Goal: Task Accomplishment & Management: Use online tool/utility

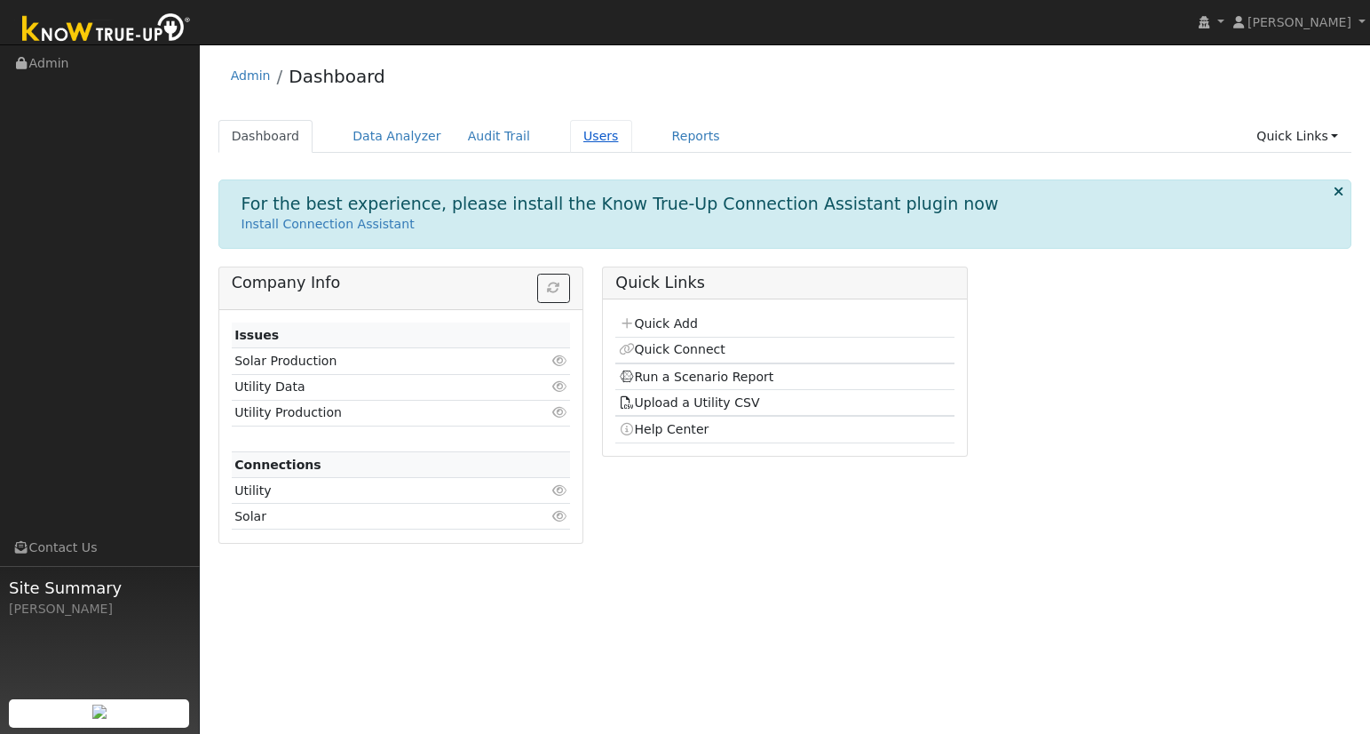
click at [584, 134] on link "Users" at bounding box center [601, 136] width 62 height 33
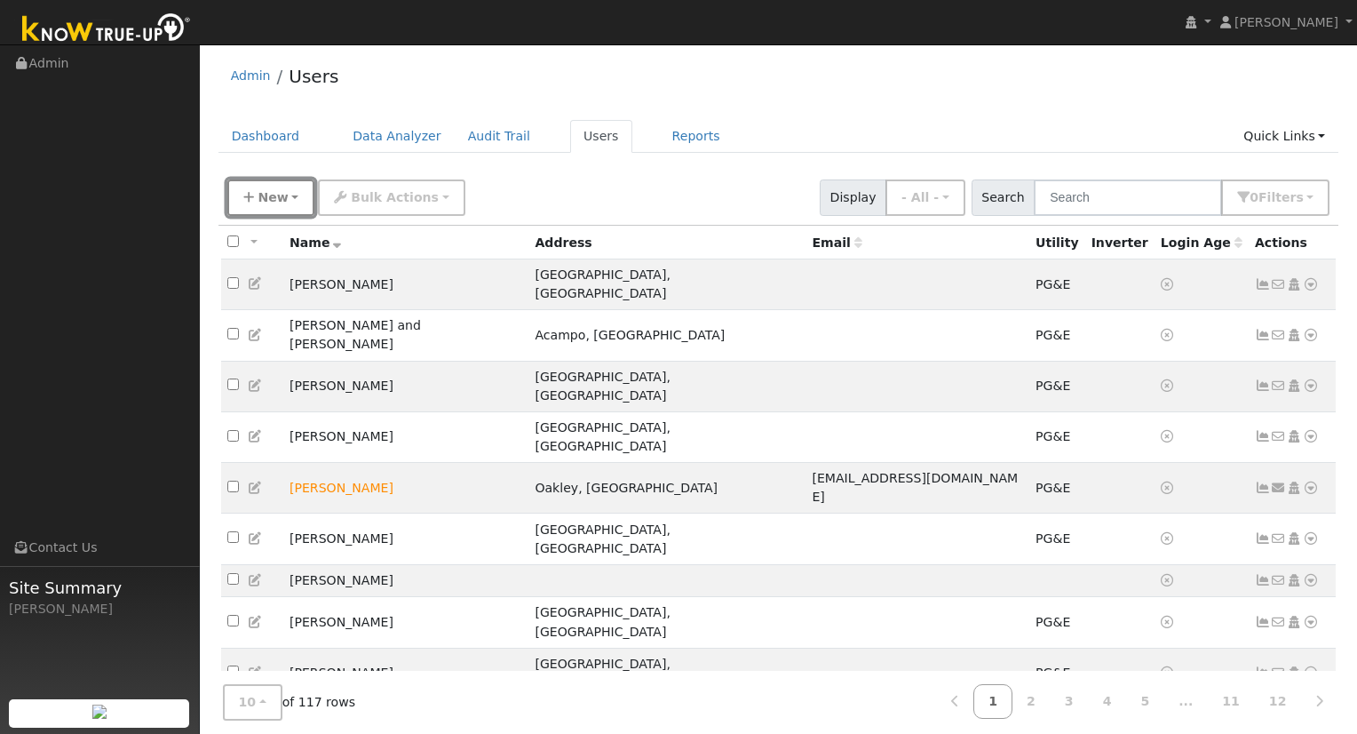
click at [265, 200] on span "New" at bounding box center [273, 197] width 30 height 14
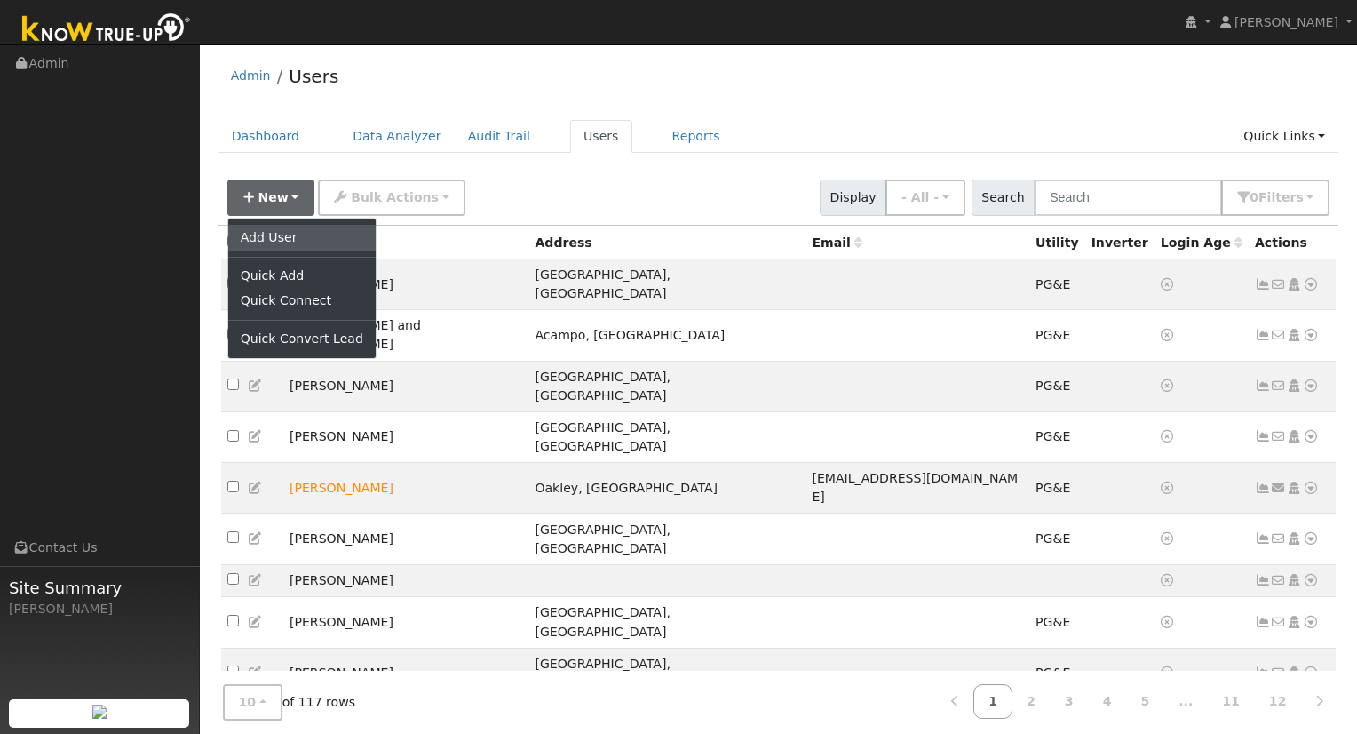
click at [263, 241] on link "Add User" at bounding box center [301, 237] width 147 height 25
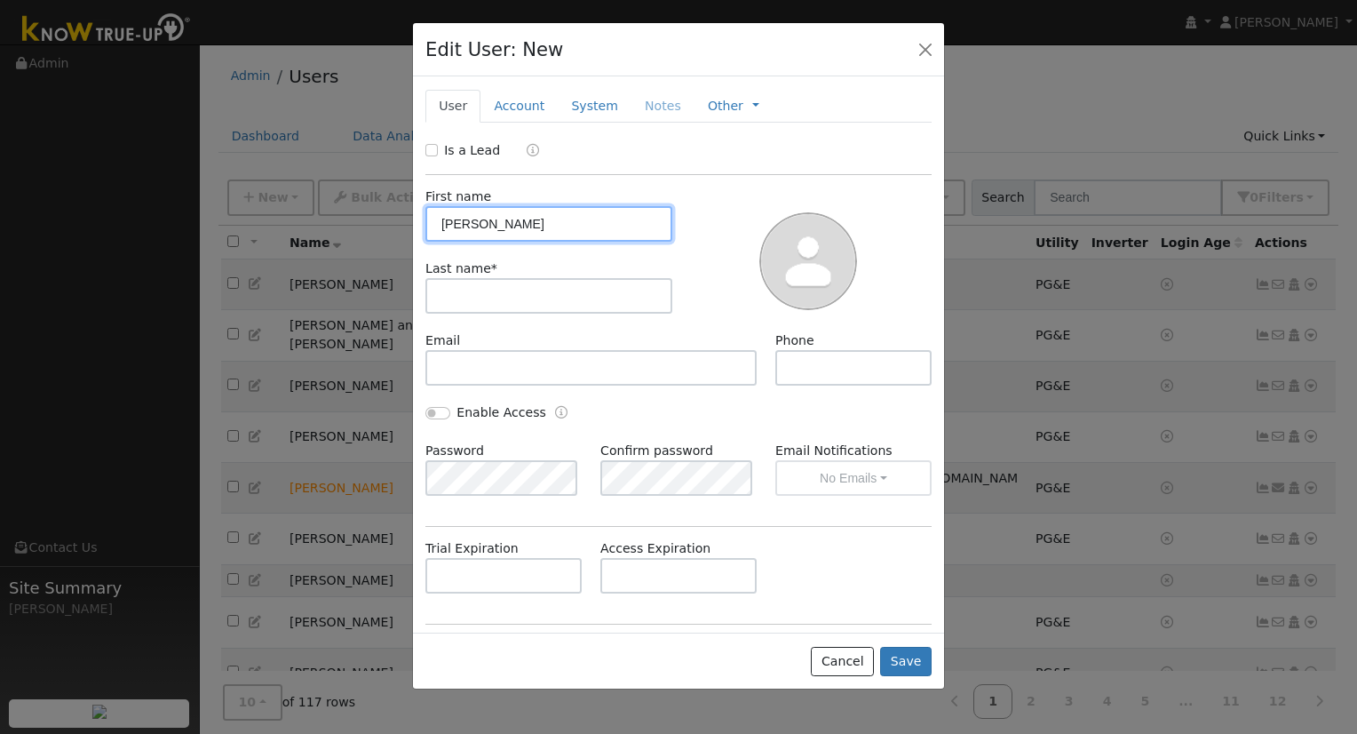
type input "peter"
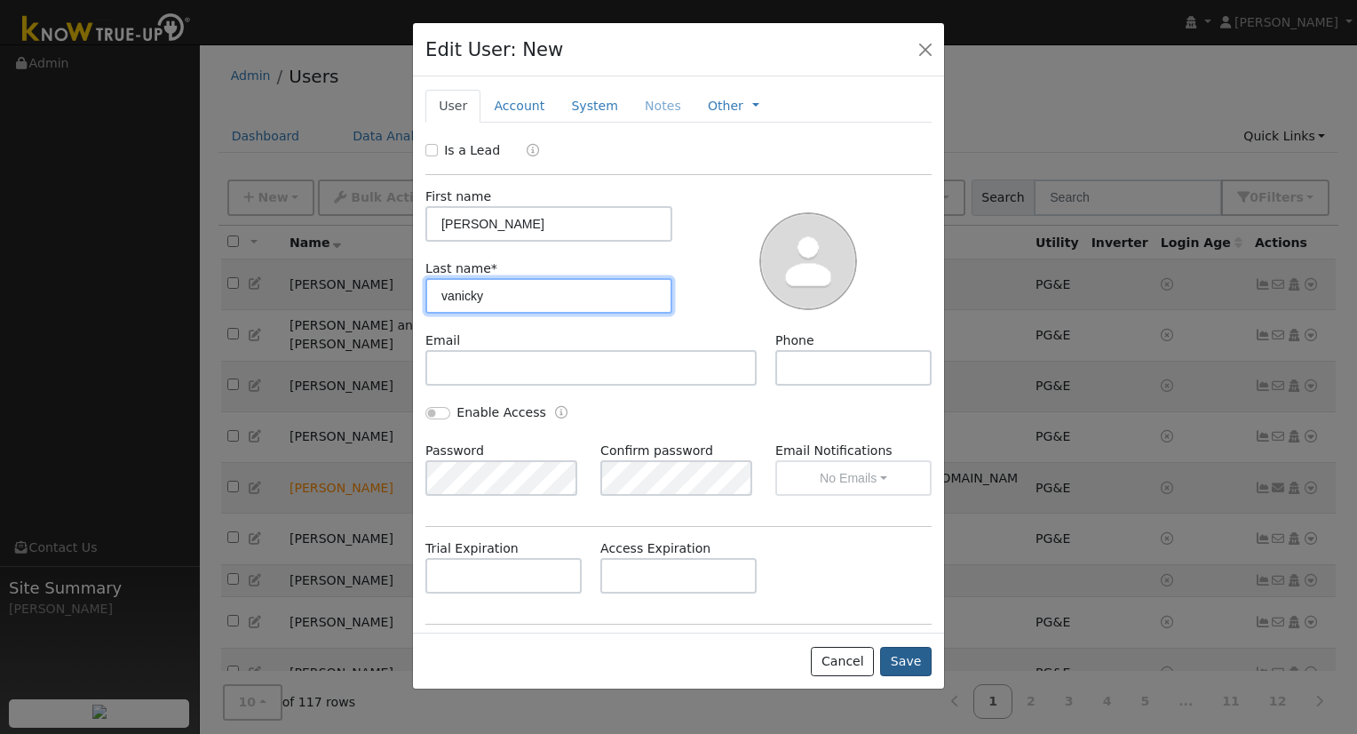
type input "vanicky"
click at [926, 660] on button "Save" at bounding box center [906, 661] width 52 height 30
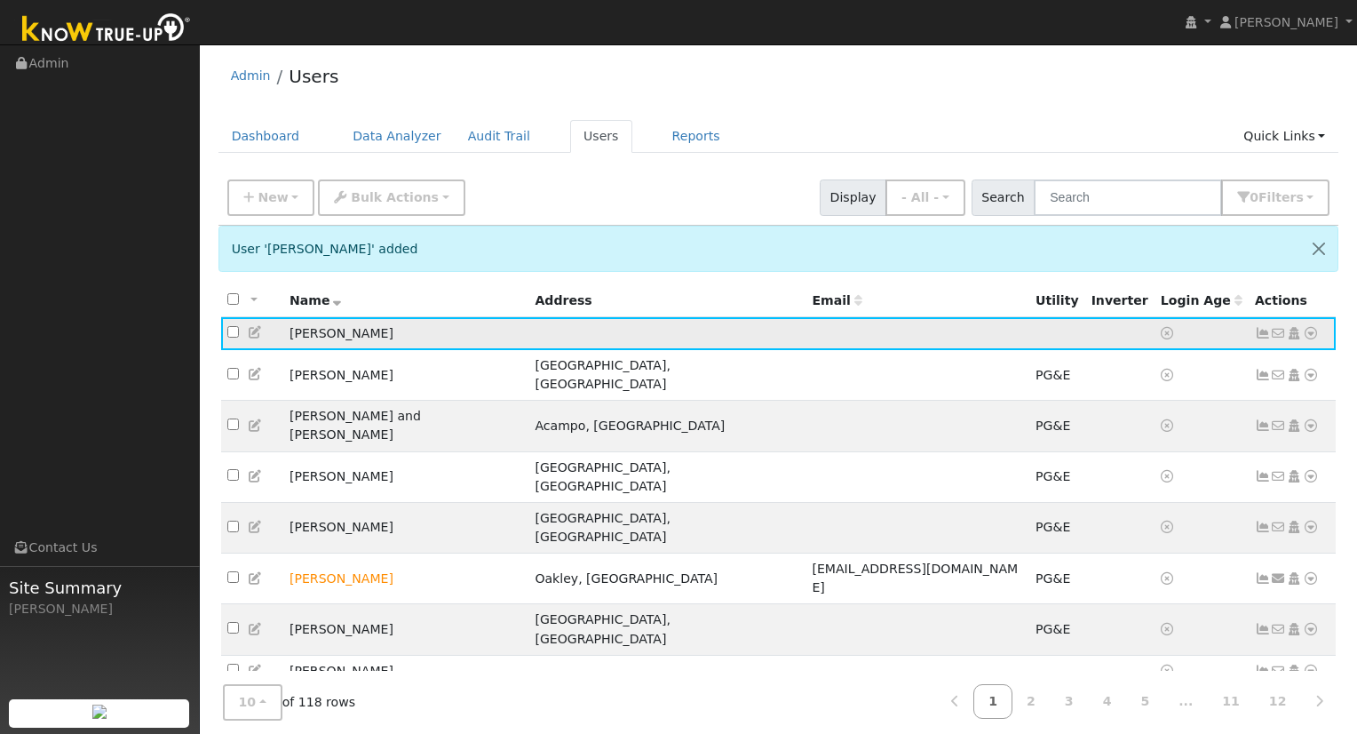
click at [1312, 334] on icon at bounding box center [1311, 333] width 16 height 12
click at [1109, 471] on link "Utility" at bounding box center [1126, 467] width 123 height 25
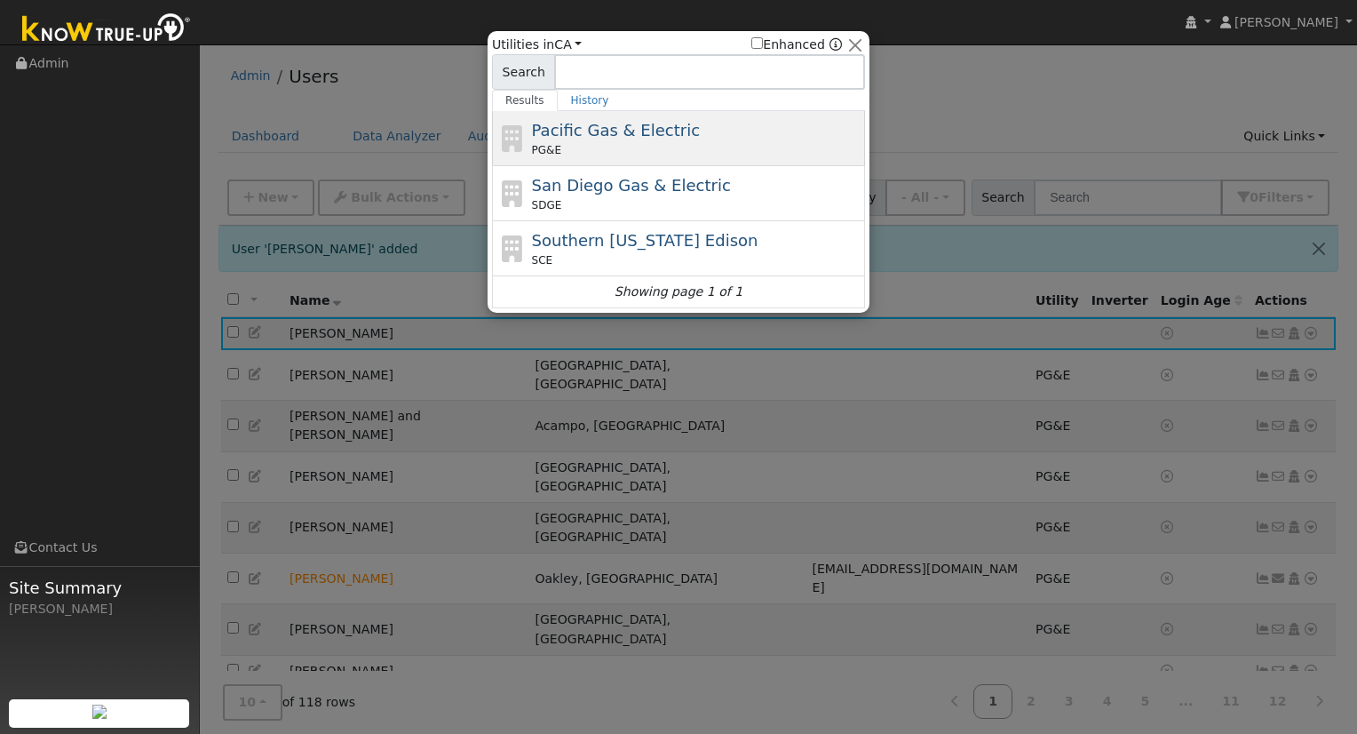
click at [611, 149] on div "PG&E" at bounding box center [696, 150] width 329 height 16
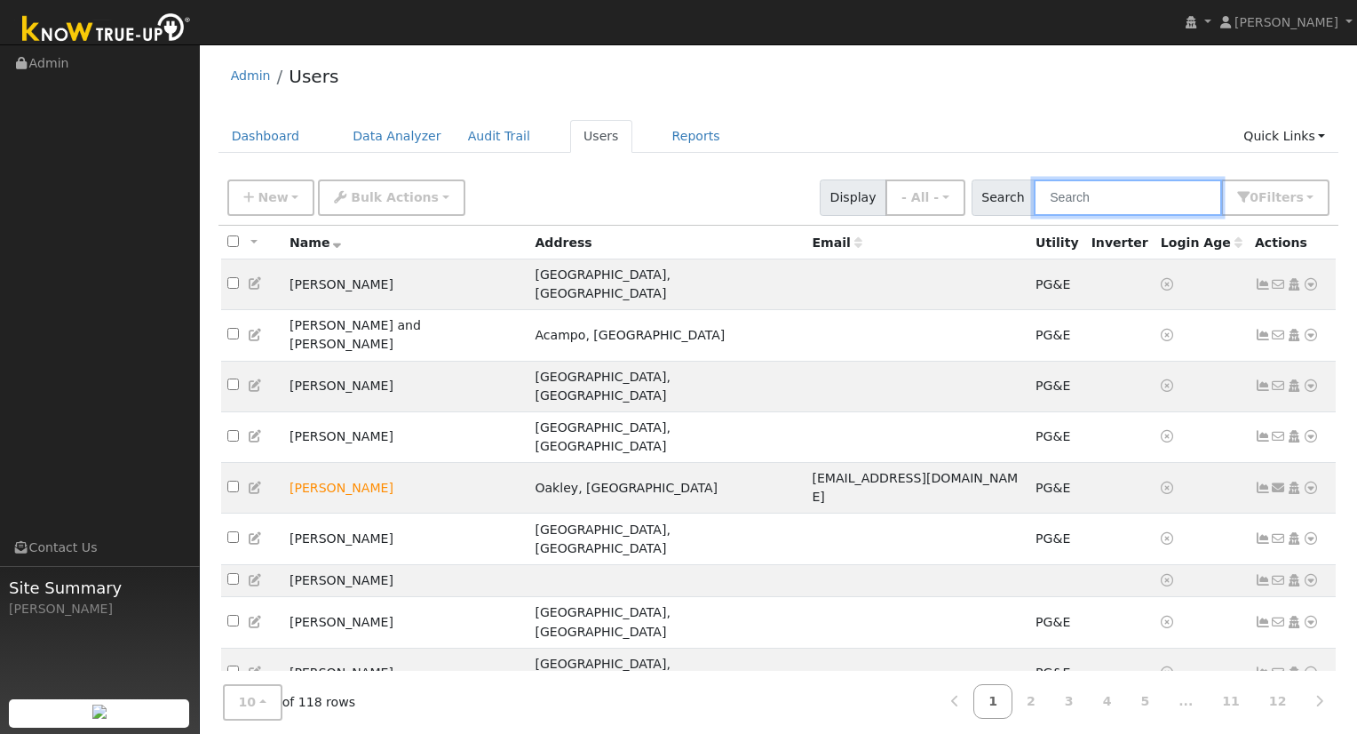
click at [1143, 192] on input "text" at bounding box center [1128, 197] width 188 height 36
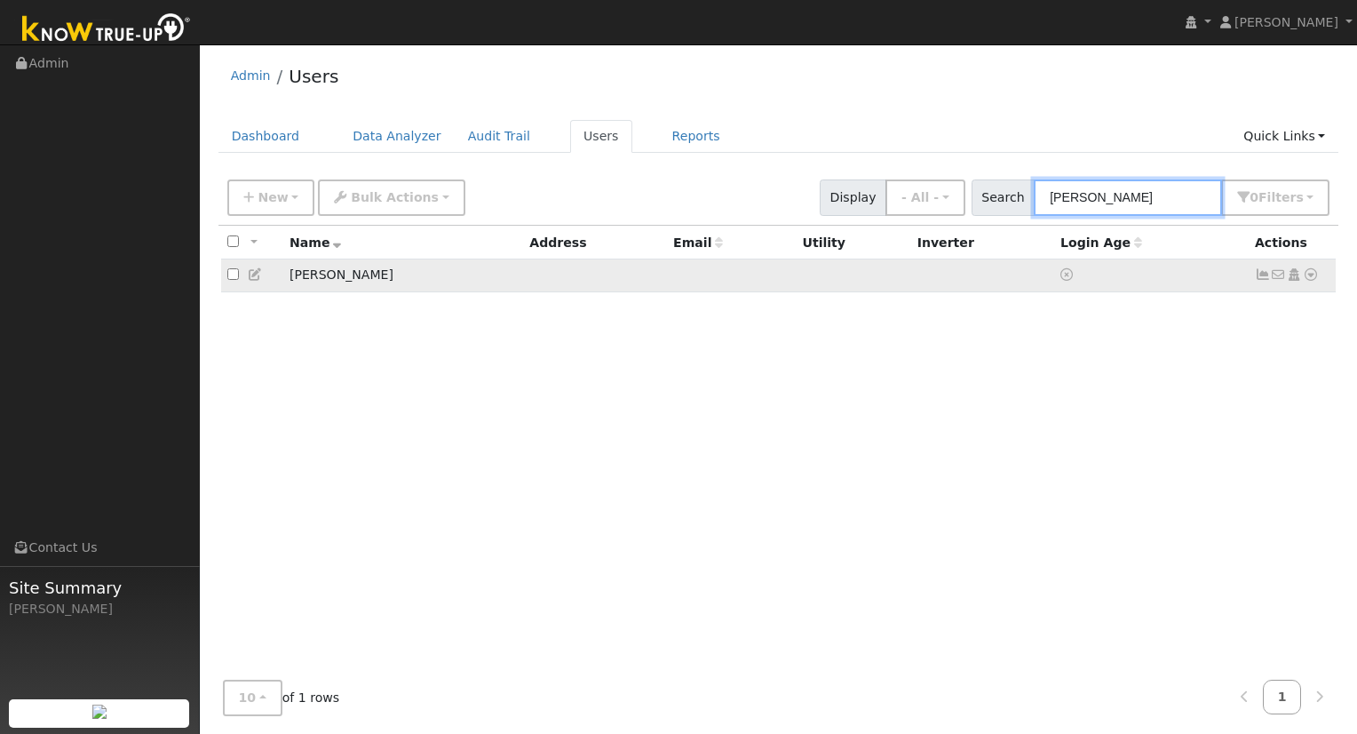
type input "peter"
click at [1313, 276] on icon at bounding box center [1311, 274] width 16 height 12
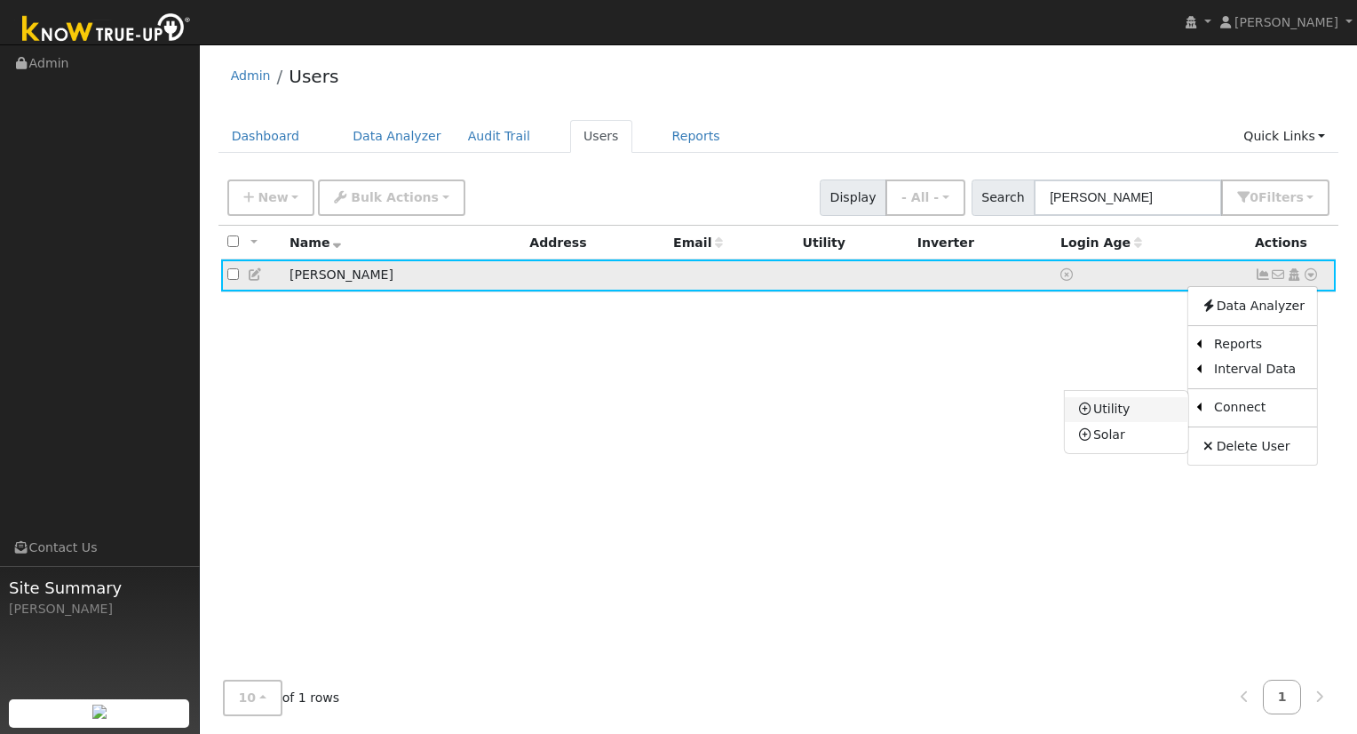
click at [1121, 411] on link "Utility" at bounding box center [1126, 409] width 123 height 25
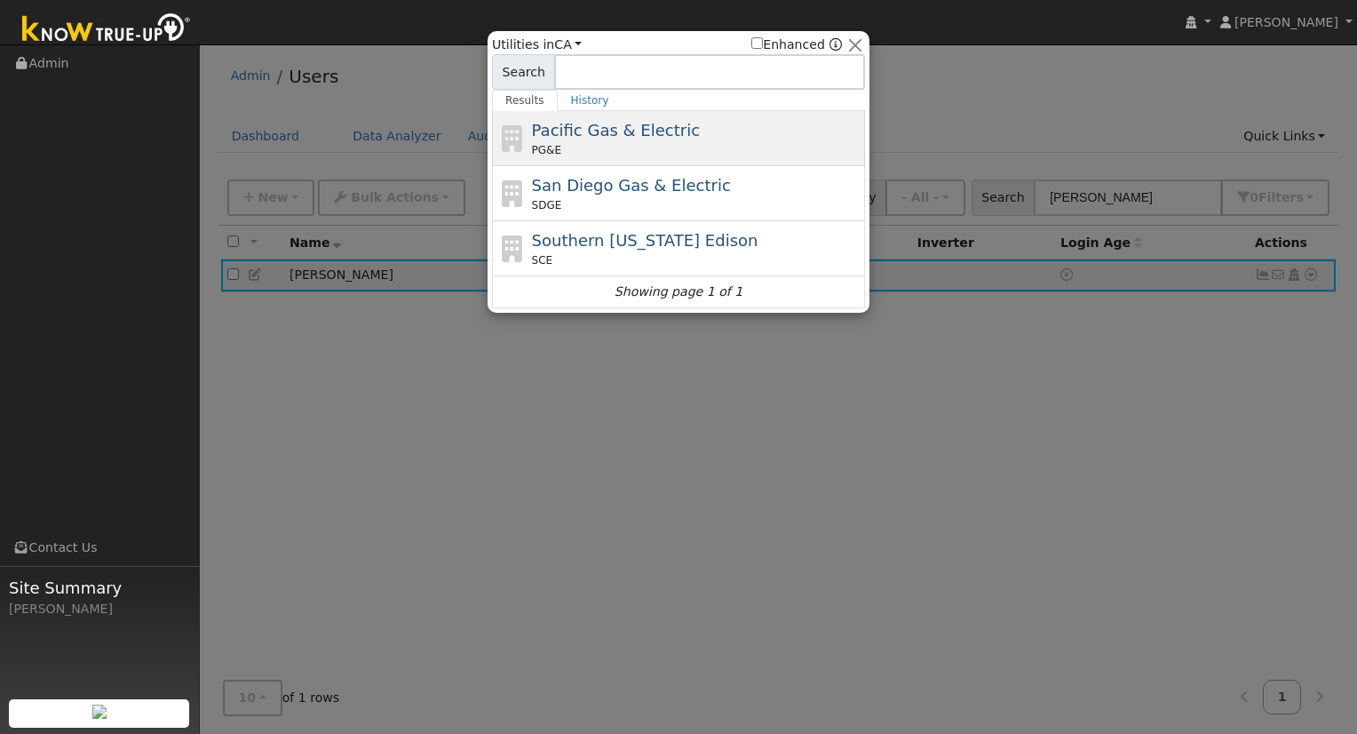
click at [596, 138] on span "Pacific Gas & Electric" at bounding box center [616, 130] width 168 height 19
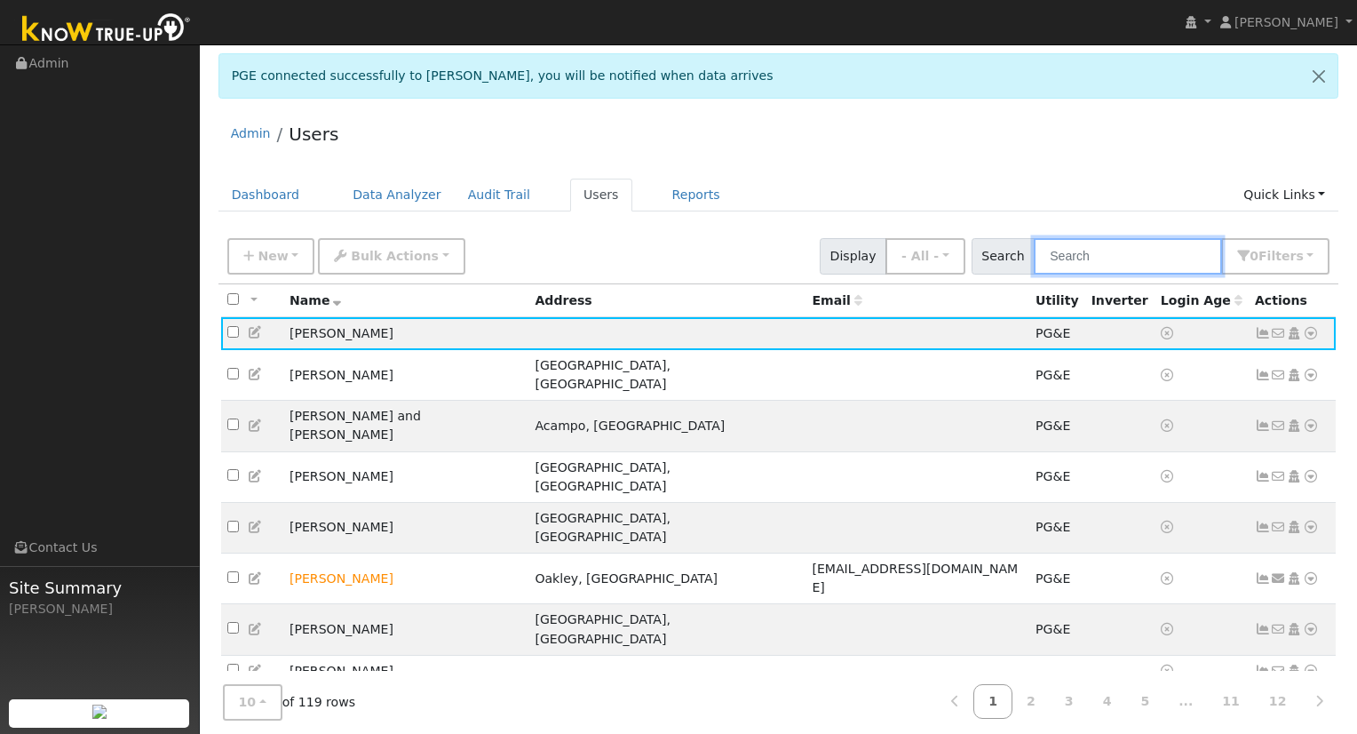
click at [1110, 254] on input "text" at bounding box center [1128, 256] width 188 height 36
click at [677, 185] on link "Reports" at bounding box center [696, 194] width 75 height 33
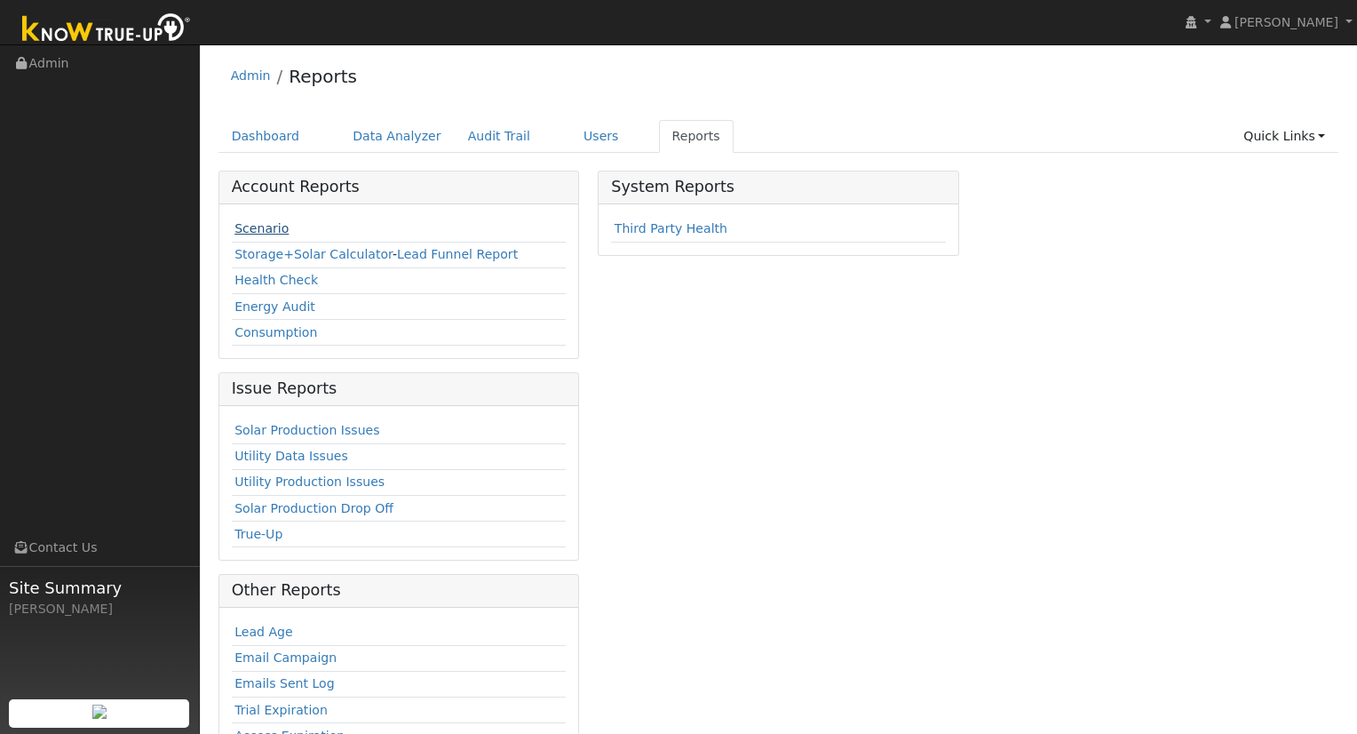
click at [257, 226] on link "Scenario" at bounding box center [261, 228] width 54 height 14
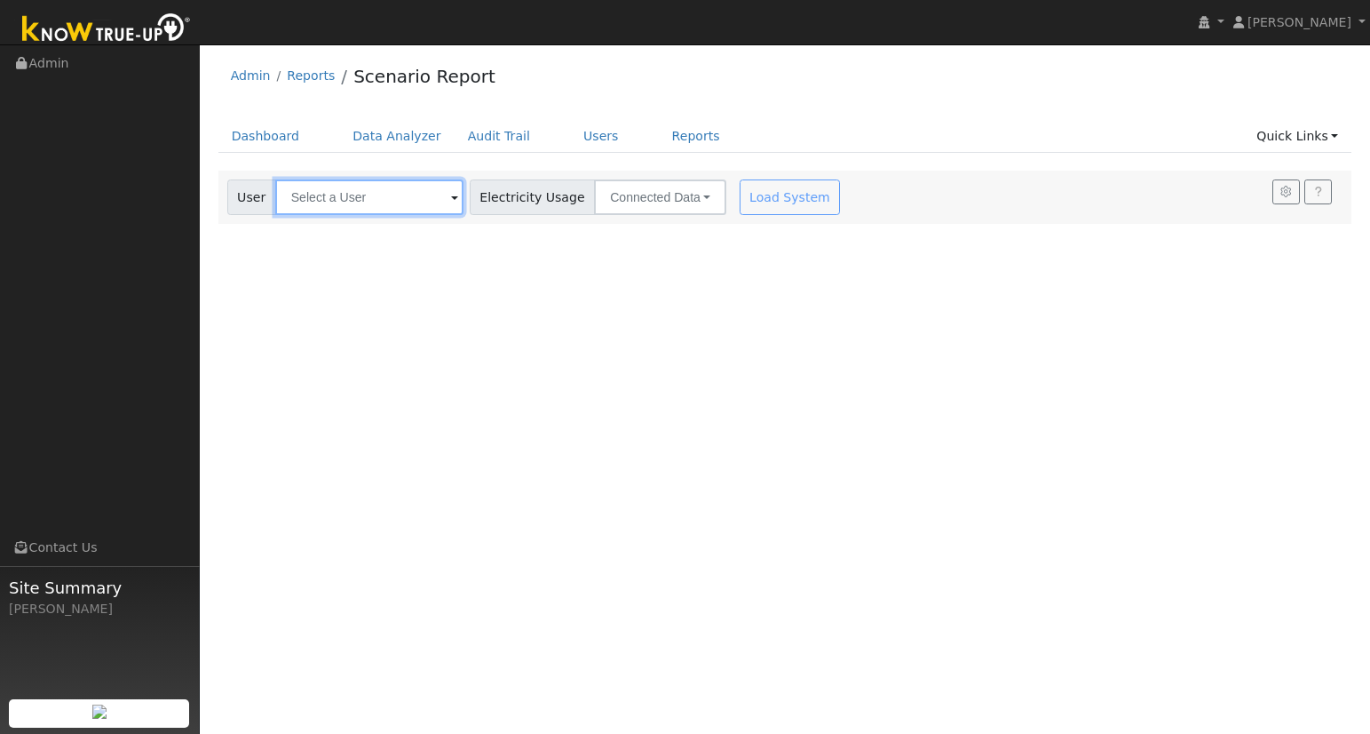
click at [385, 203] on input "text" at bounding box center [369, 197] width 188 height 36
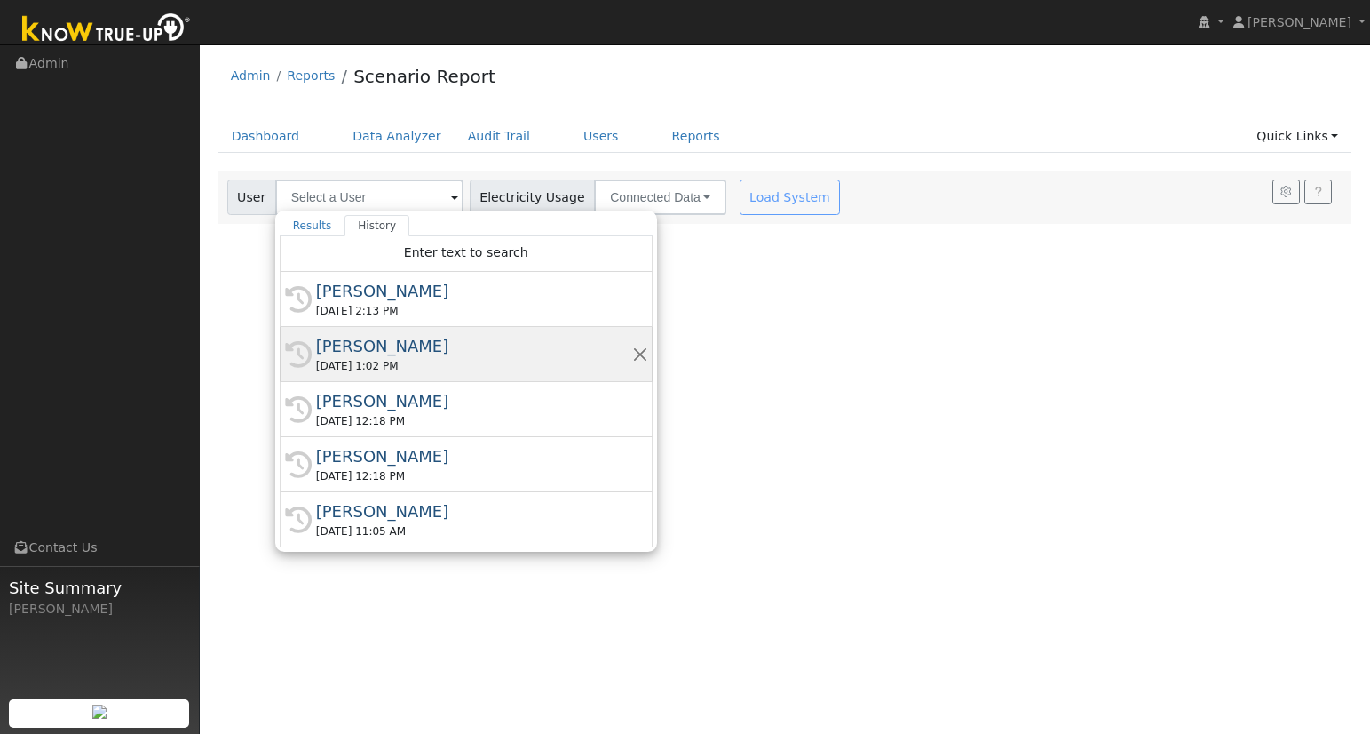
click at [384, 345] on div "Jacob Burton" at bounding box center [474, 346] width 316 height 24
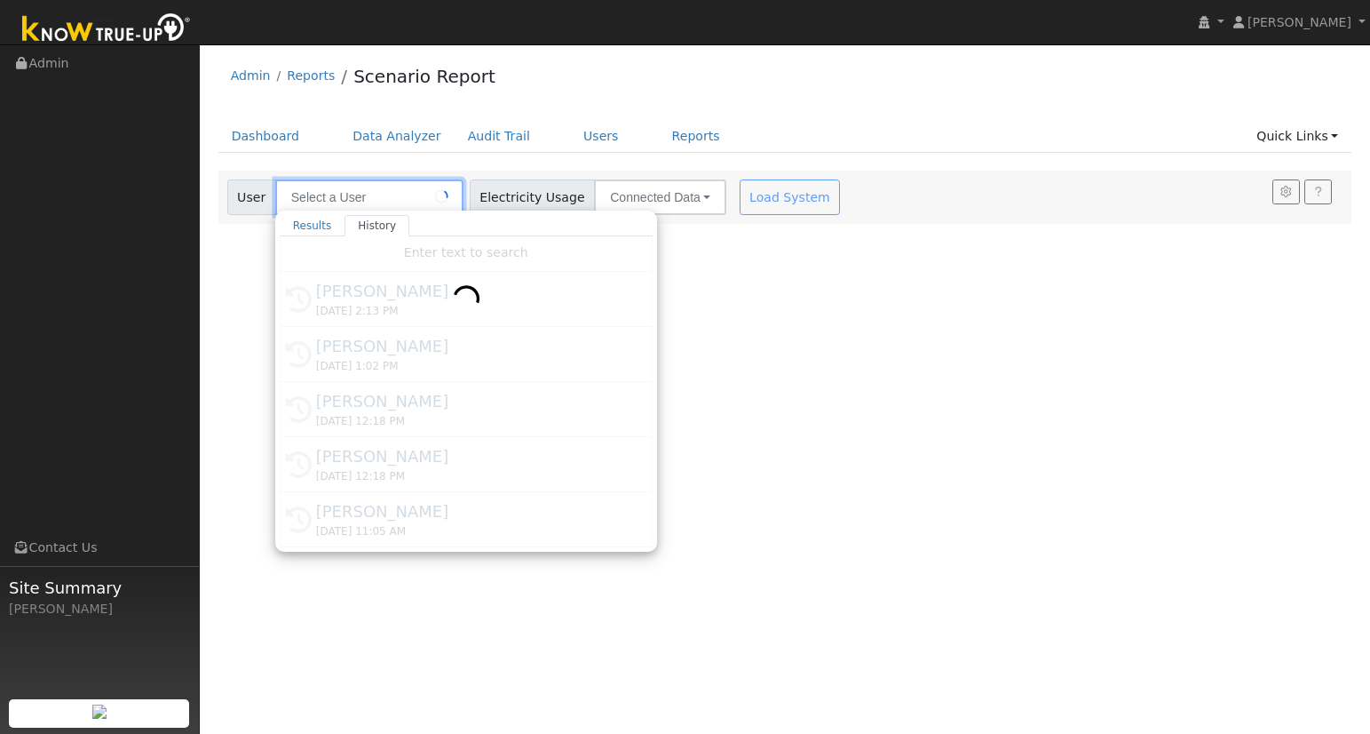
type input "Jacob Burton"
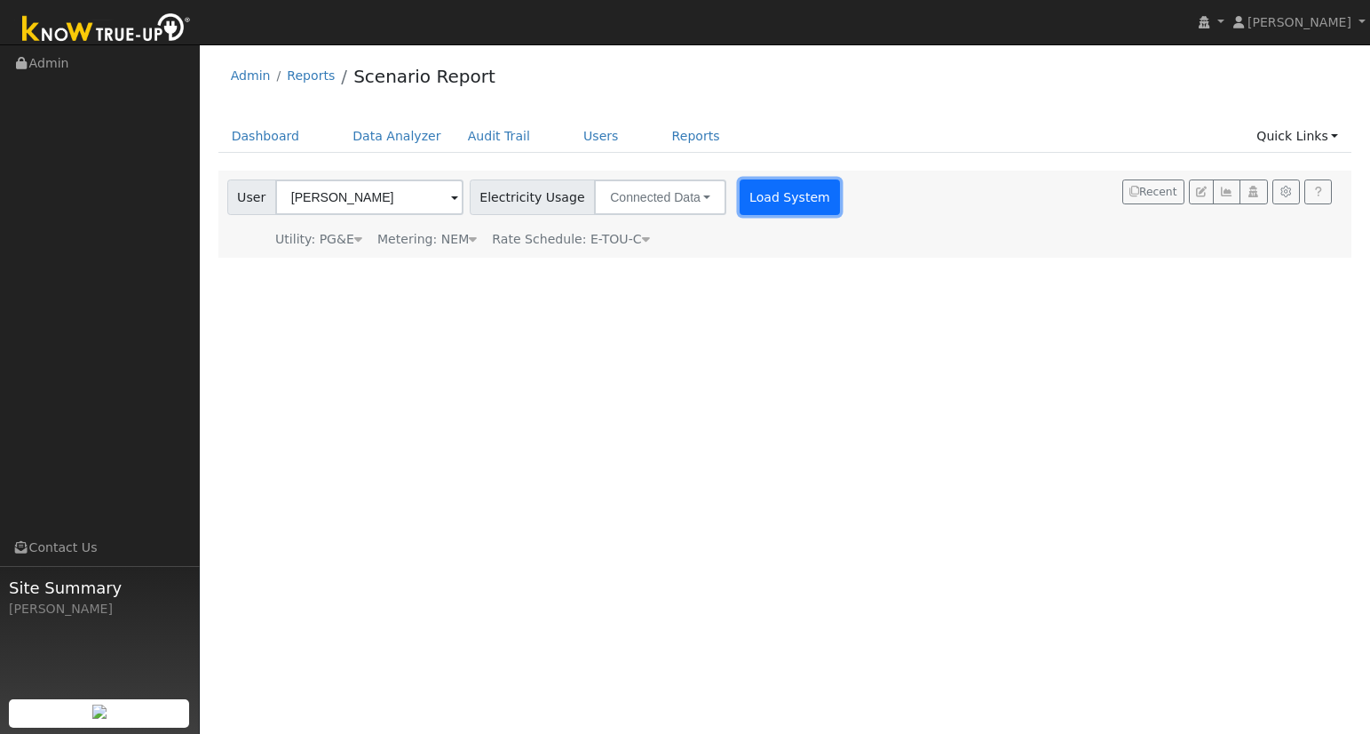
click at [794, 203] on button "Load System" at bounding box center [790, 197] width 101 height 36
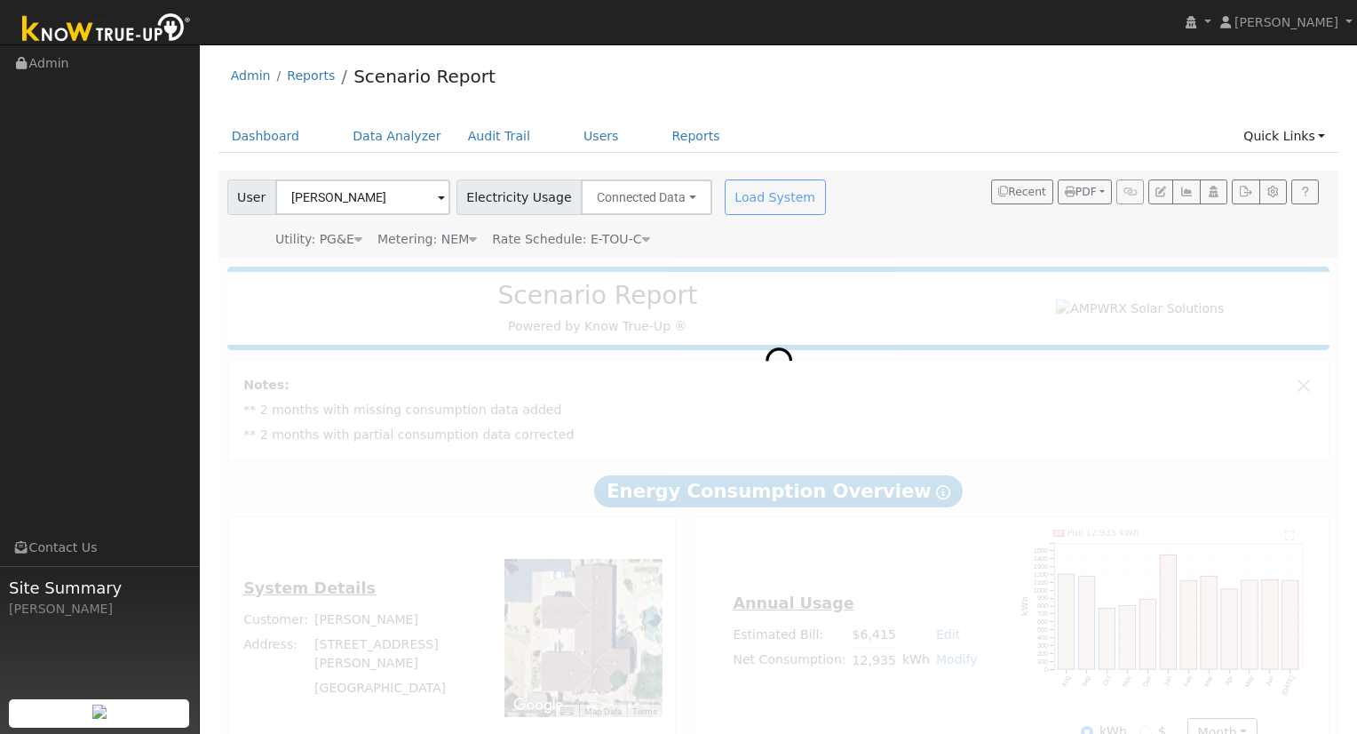
click at [469, 238] on icon at bounding box center [473, 239] width 8 height 12
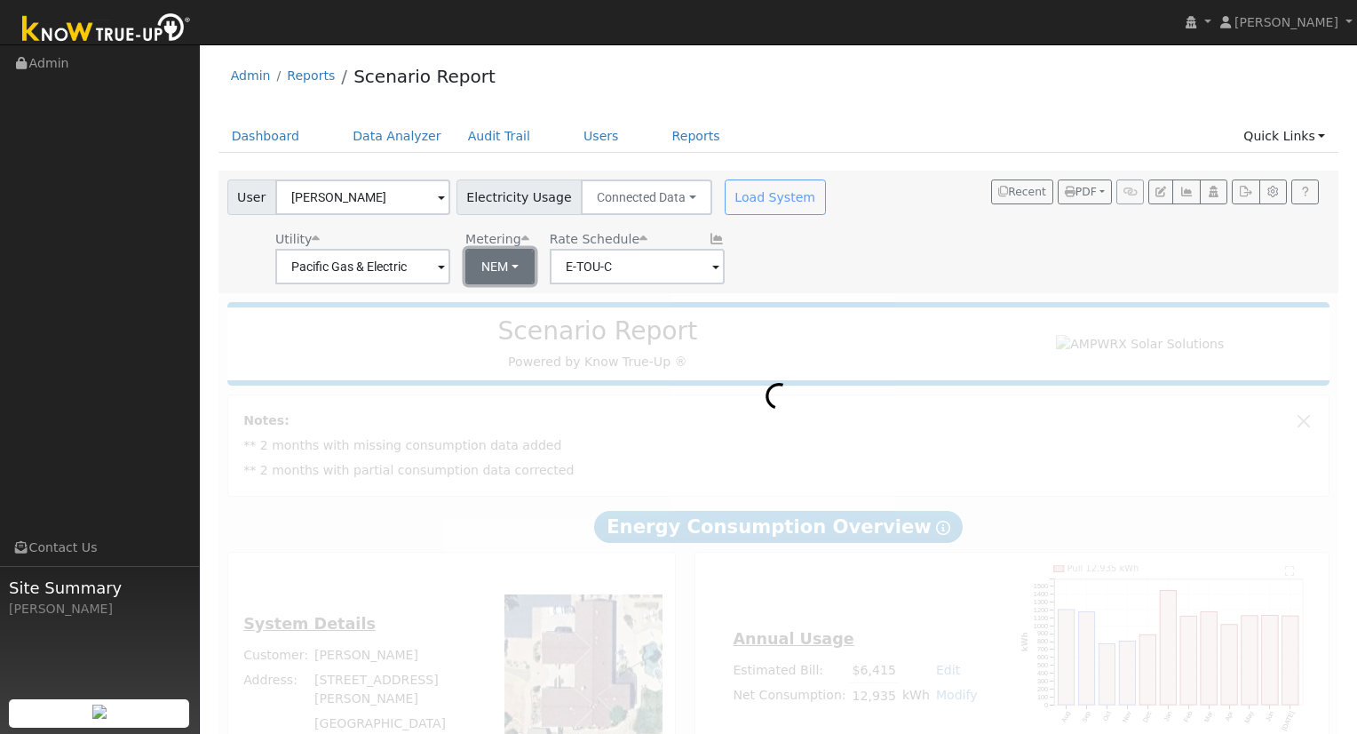
click at [496, 277] on button "NEM" at bounding box center [499, 267] width 69 height 36
click at [485, 331] on div at bounding box center [778, 549] width 1121 height 512
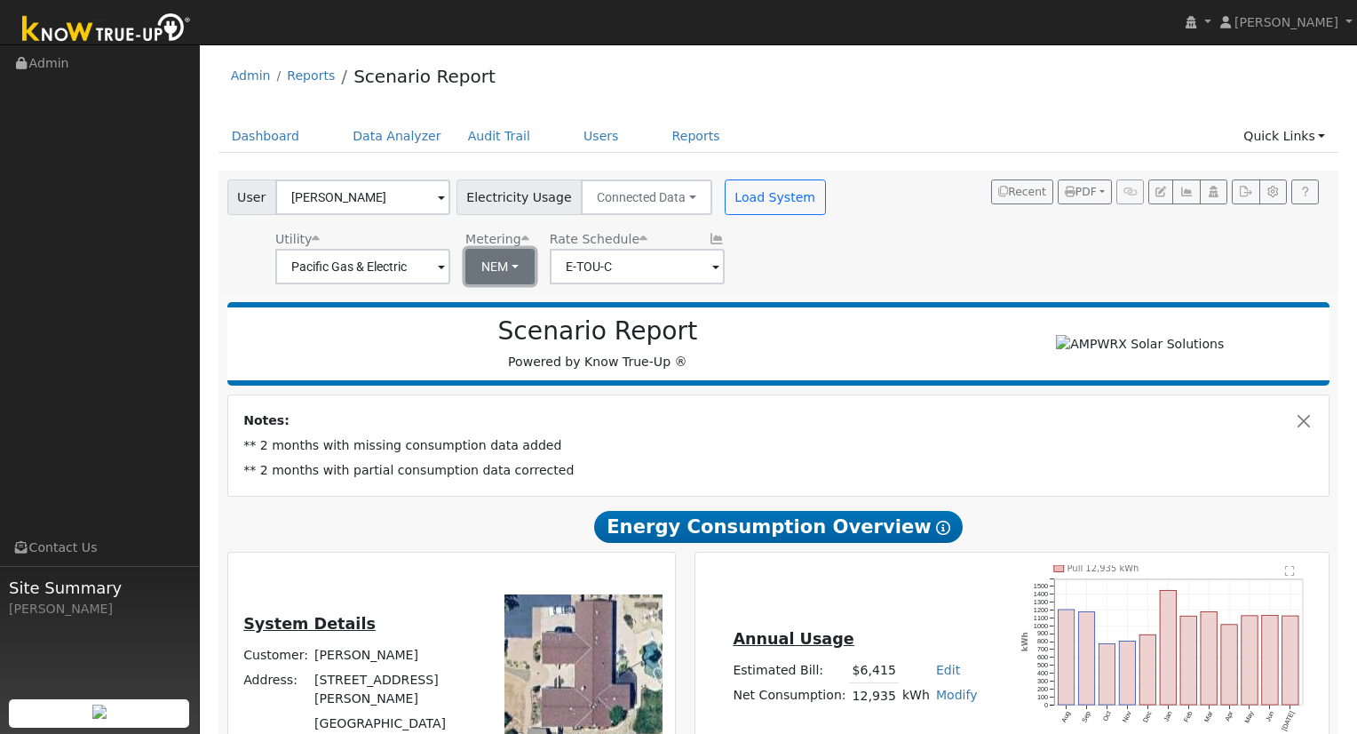
click at [496, 265] on button "NEM" at bounding box center [499, 267] width 69 height 36
click at [488, 326] on link "NBT" at bounding box center [515, 331] width 123 height 25
type input "E-ELEC"
click at [769, 188] on button "Load System" at bounding box center [775, 197] width 101 height 36
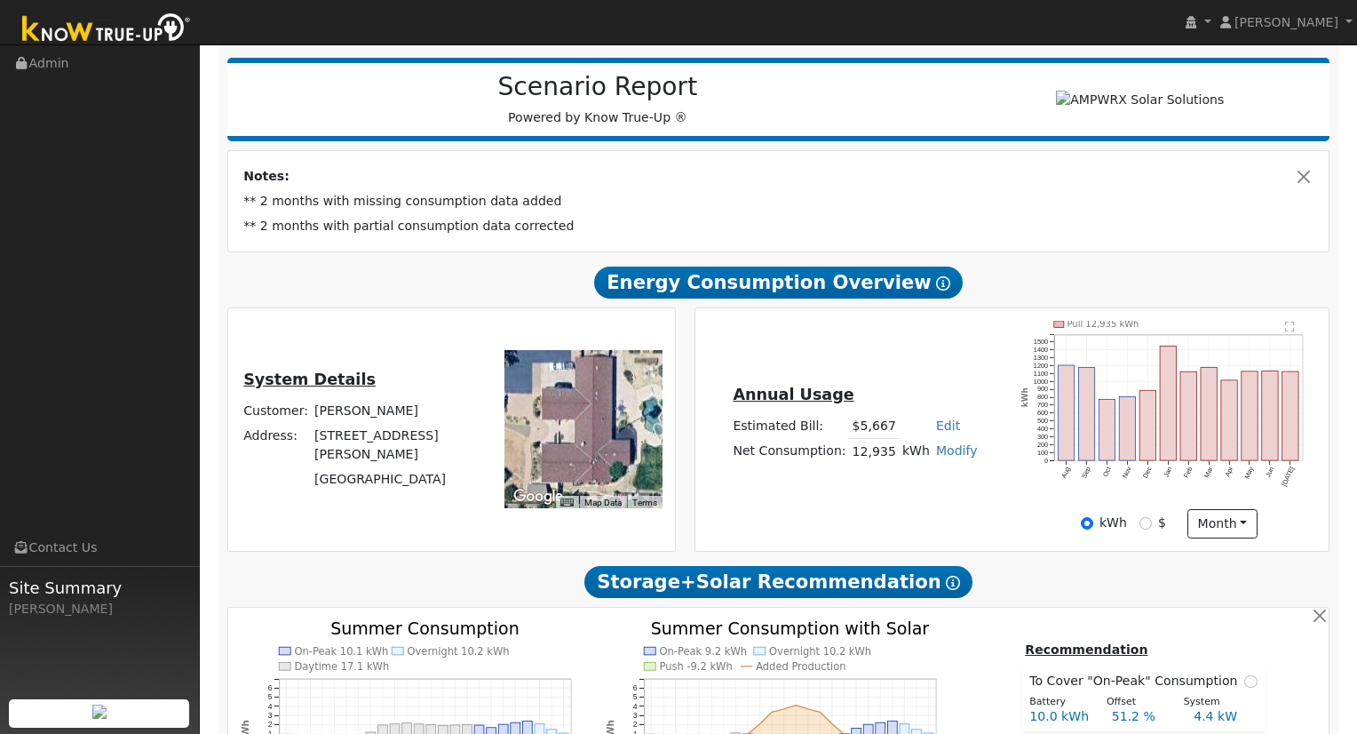
scroll to position [212, 0]
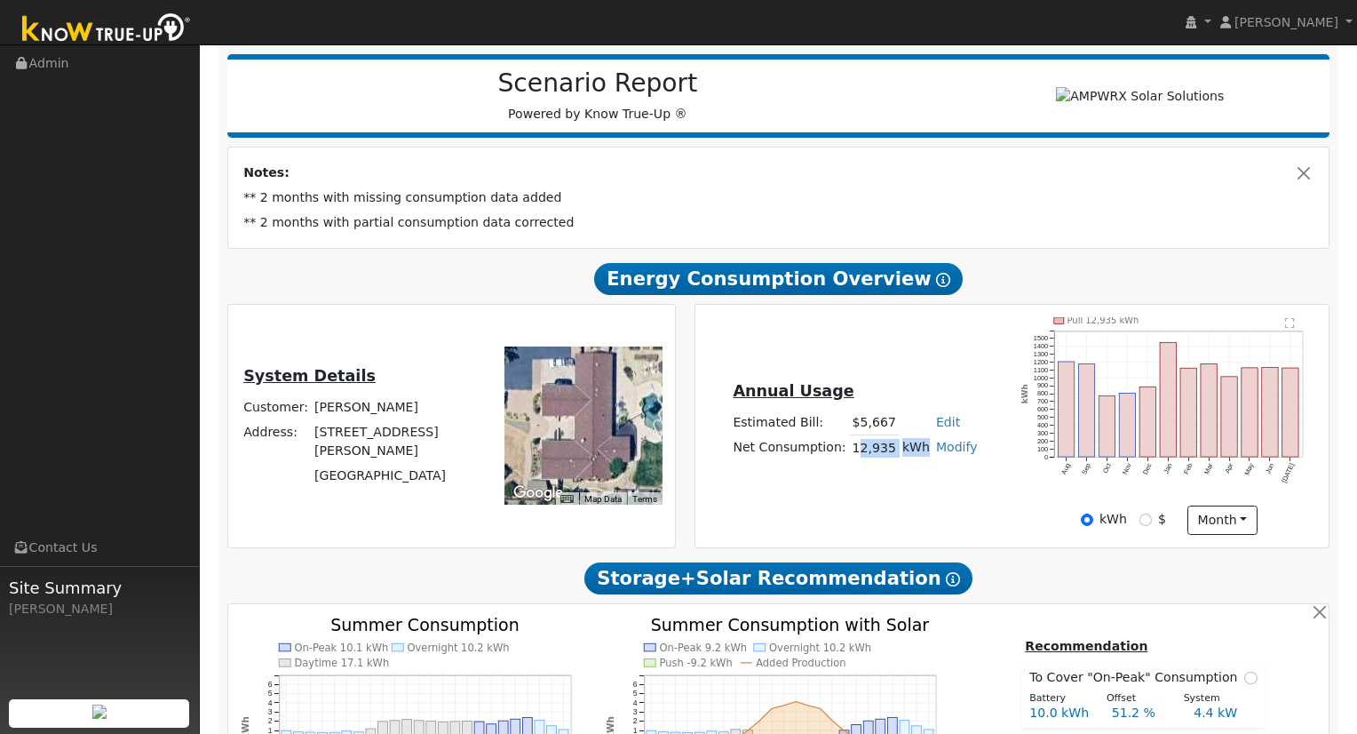
drag, startPoint x: 856, startPoint y: 459, endPoint x: 913, endPoint y: 459, distance: 56.8
click at [913, 459] on tr "Net Consumption: 12,935 kWh Modify Add Consumption Add Electric Vehicle Add Con…" at bounding box center [855, 448] width 250 height 26
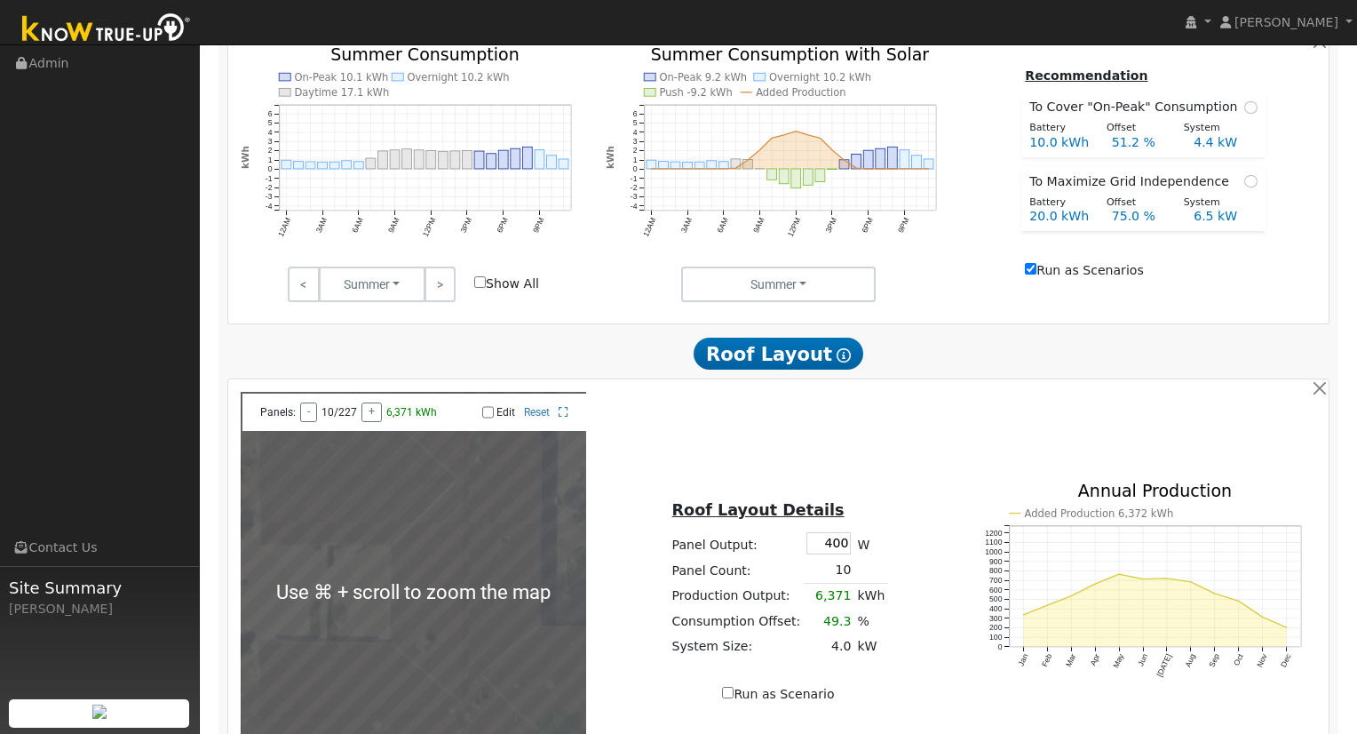
scroll to position [1079, 0]
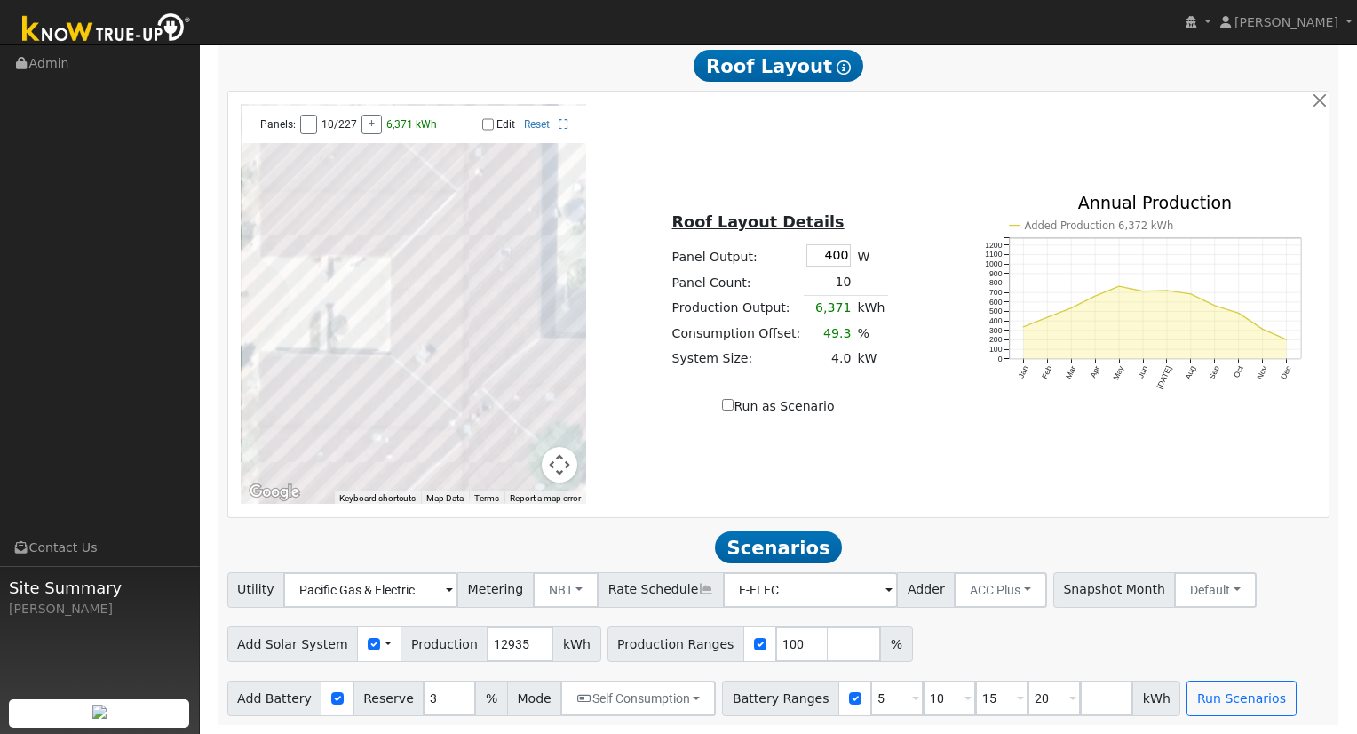
click at [772, 549] on span "Scenarios" at bounding box center [778, 547] width 127 height 32
click at [1245, 713] on button "Run Scenarios" at bounding box center [1240, 698] width 109 height 36
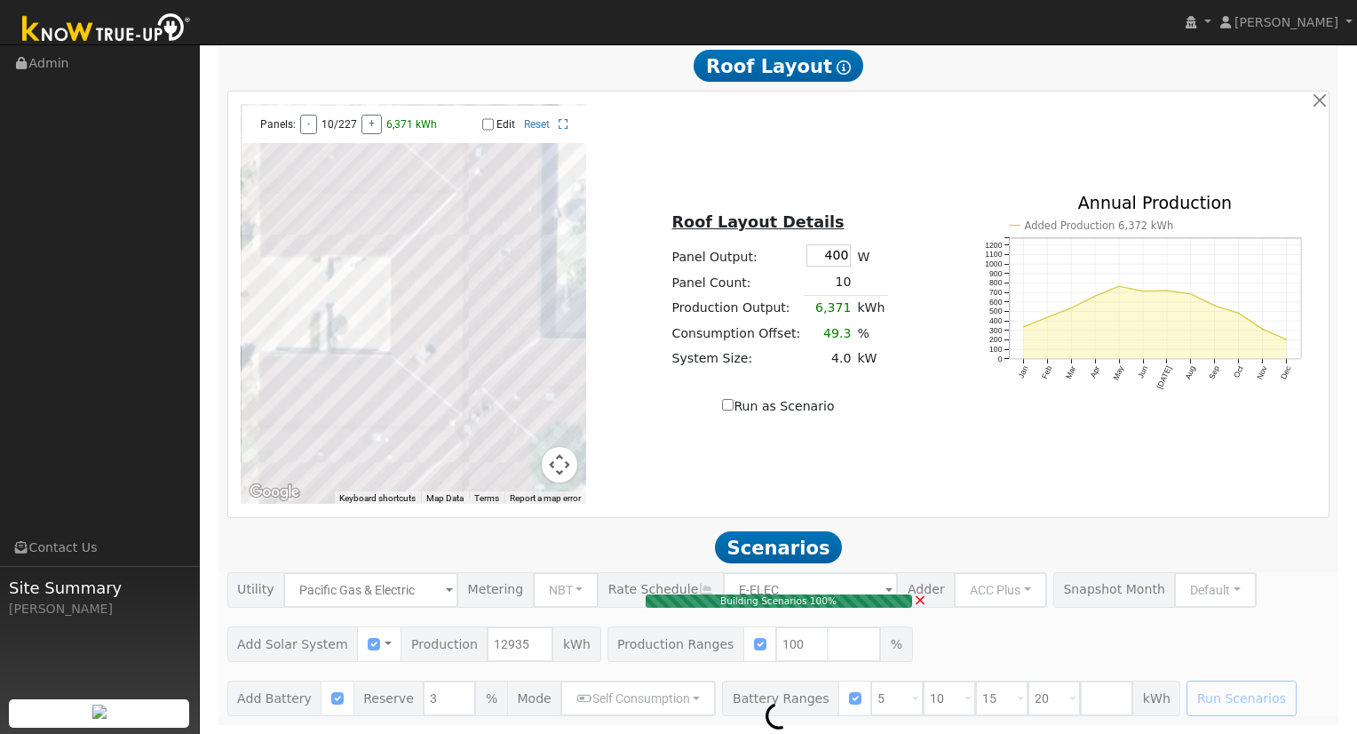
type input "4.4"
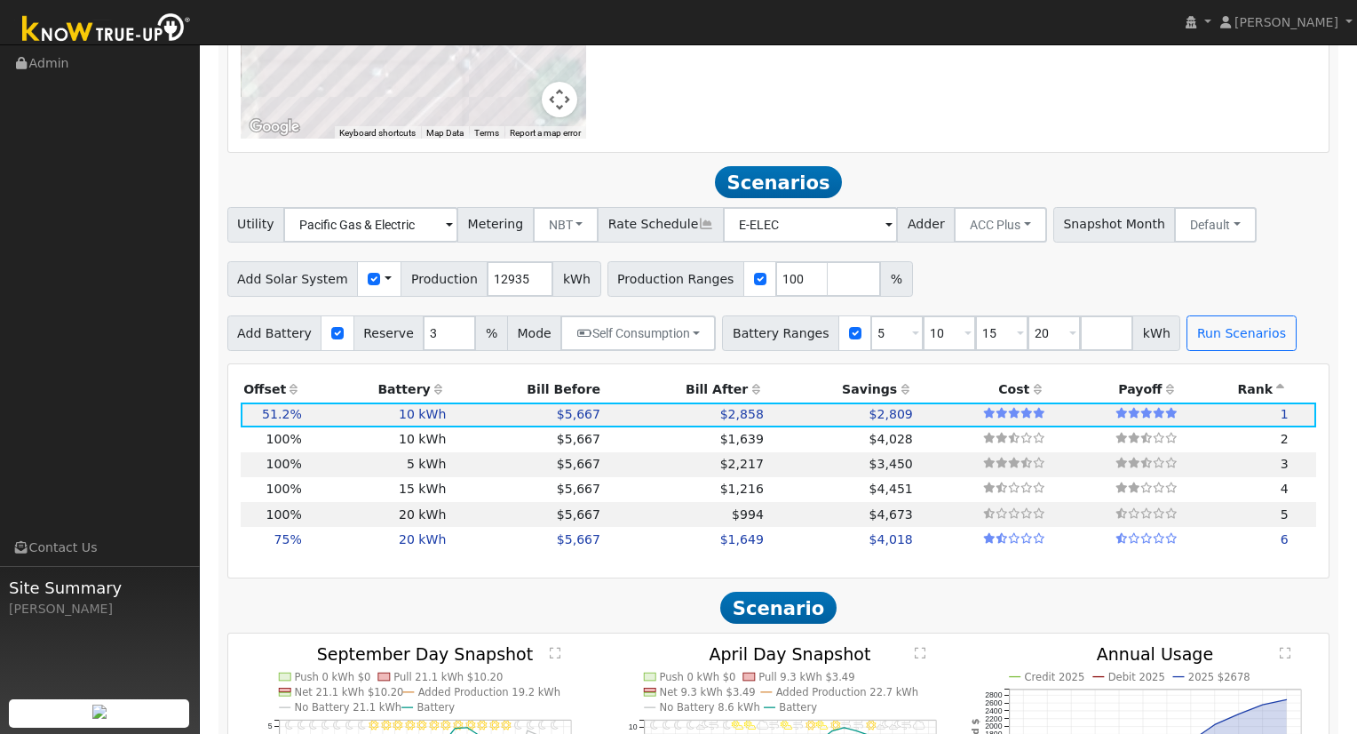
scroll to position [1432, 0]
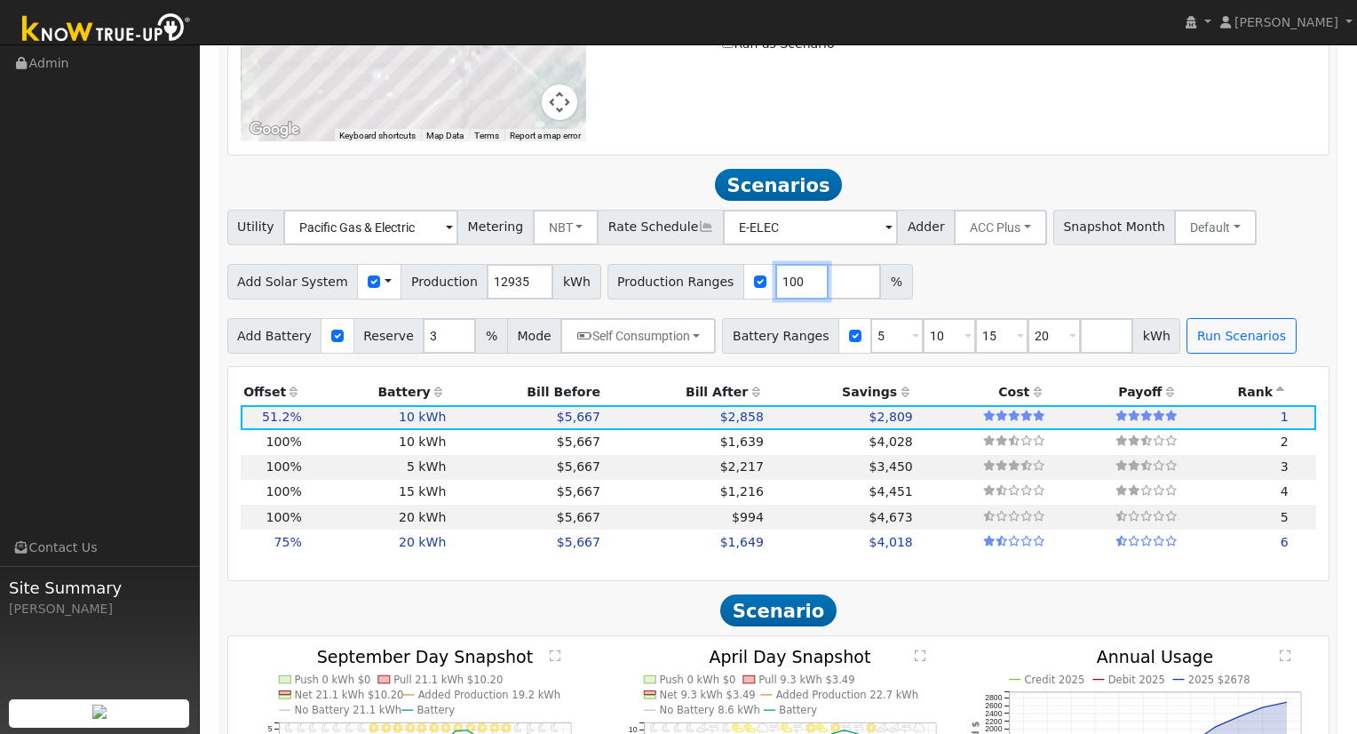
click at [778, 291] on input "100" at bounding box center [801, 282] width 53 height 36
click at [781, 291] on input "100" at bounding box center [801, 282] width 53 height 36
type input "134"
click at [1222, 353] on button "Run Scenarios" at bounding box center [1240, 336] width 109 height 36
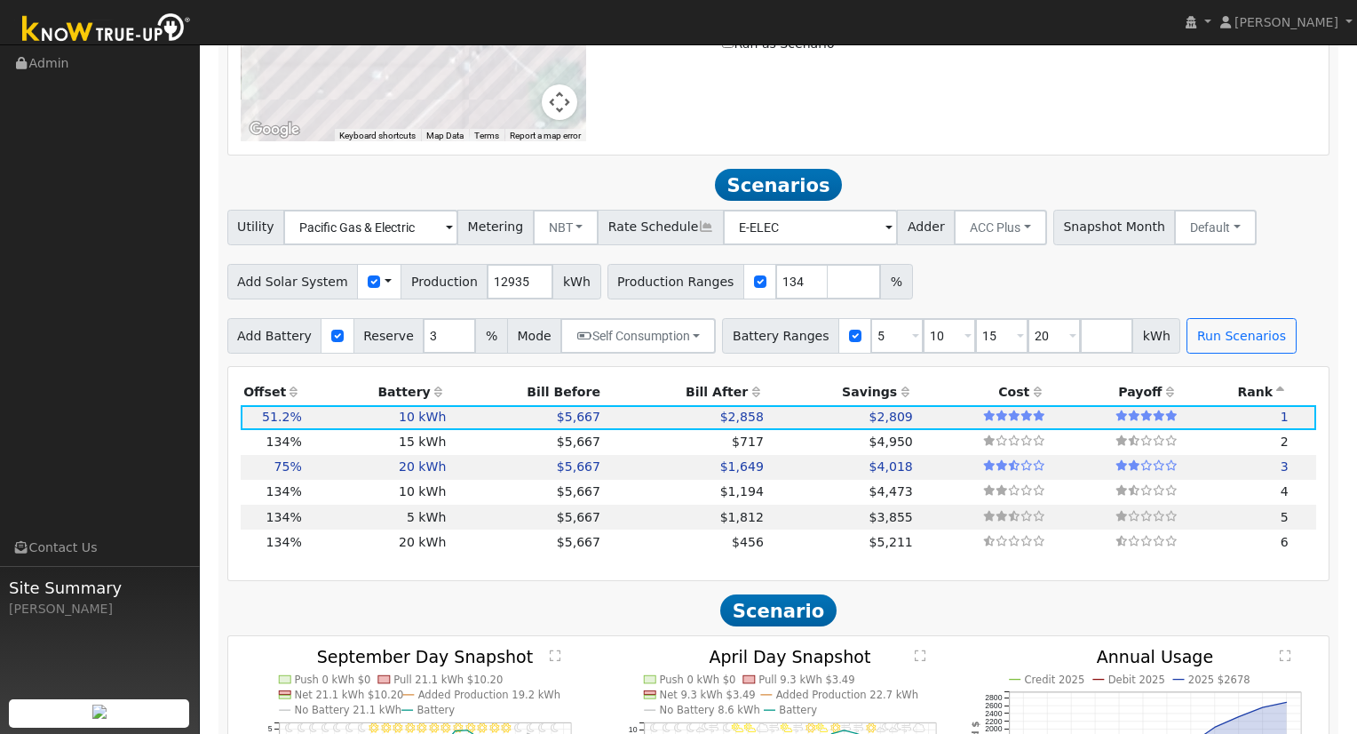
scroll to position [1556, 0]
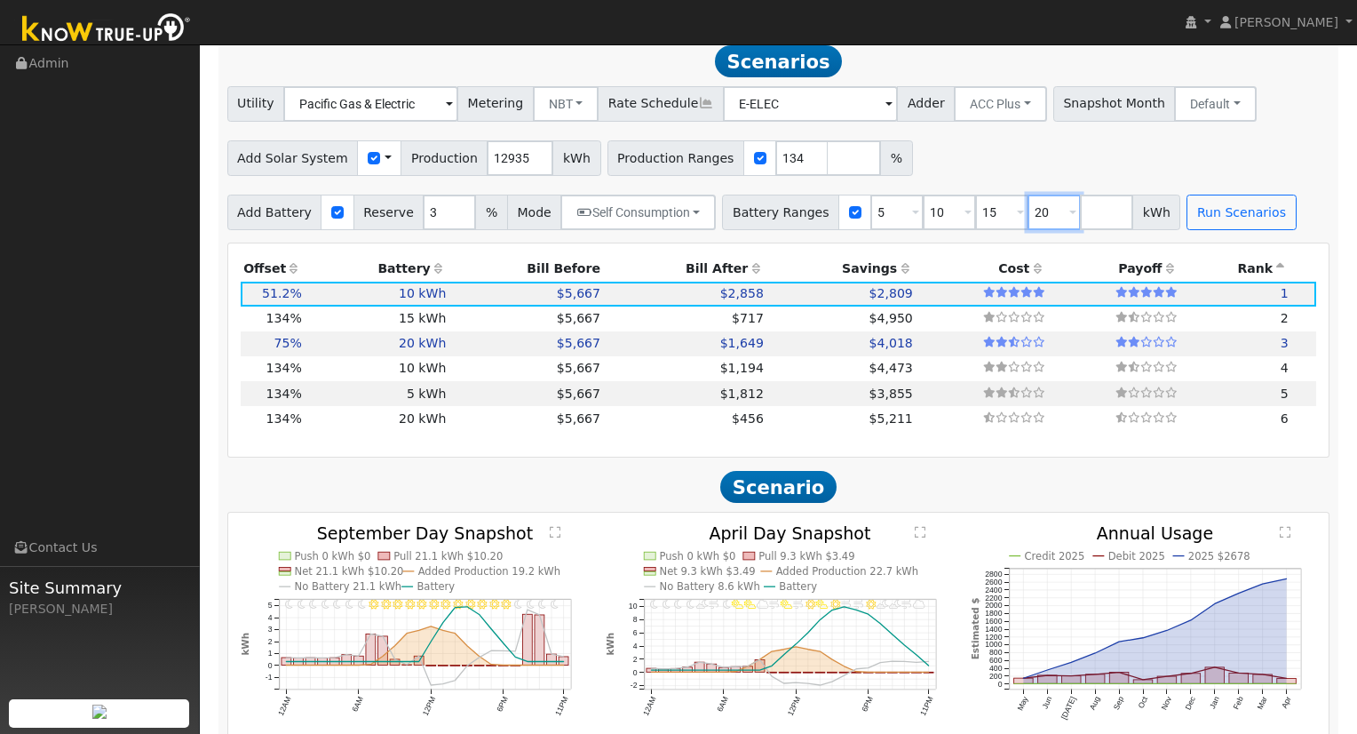
drag, startPoint x: 1033, startPoint y: 219, endPoint x: 1019, endPoint y: 223, distance: 13.8
click at [1027, 223] on input "20" at bounding box center [1053, 212] width 53 height 36
type input "32.2"
click at [1212, 230] on button "Run Scenarios" at bounding box center [1240, 212] width 109 height 36
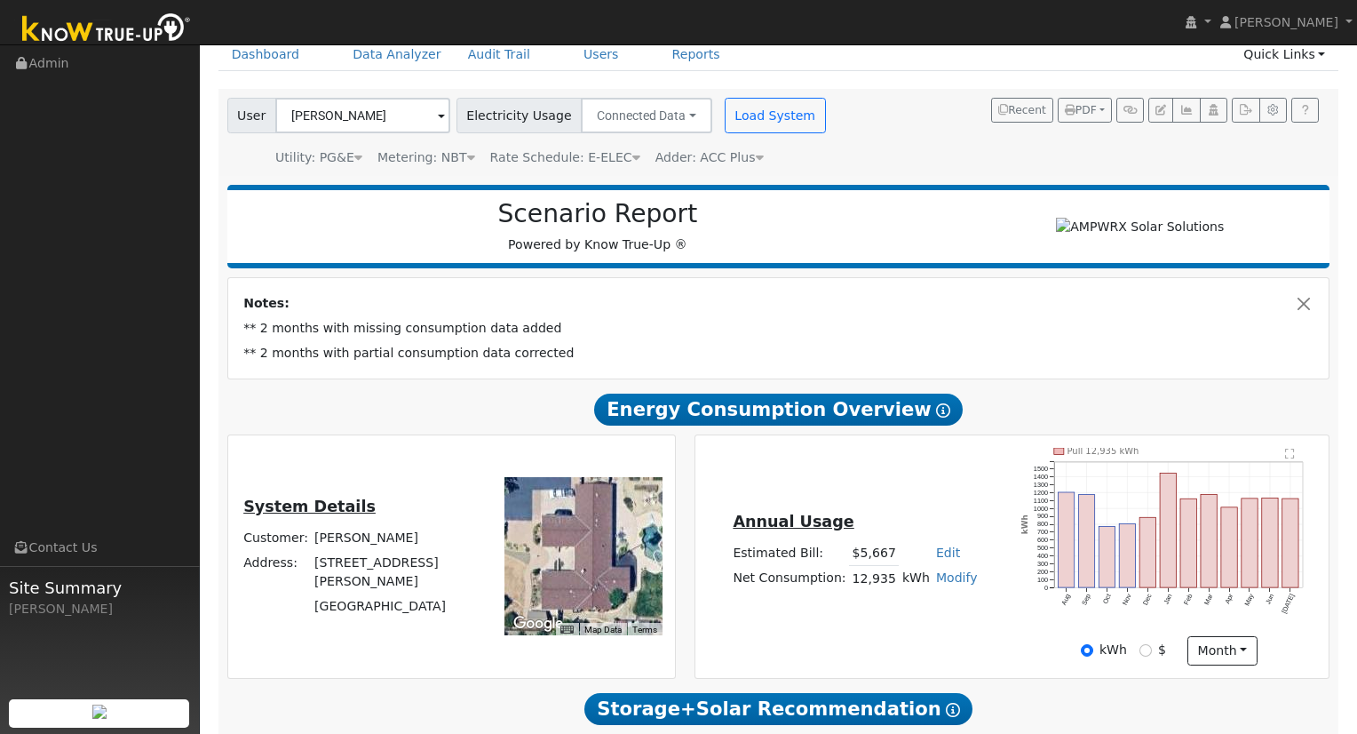
scroll to position [0, 0]
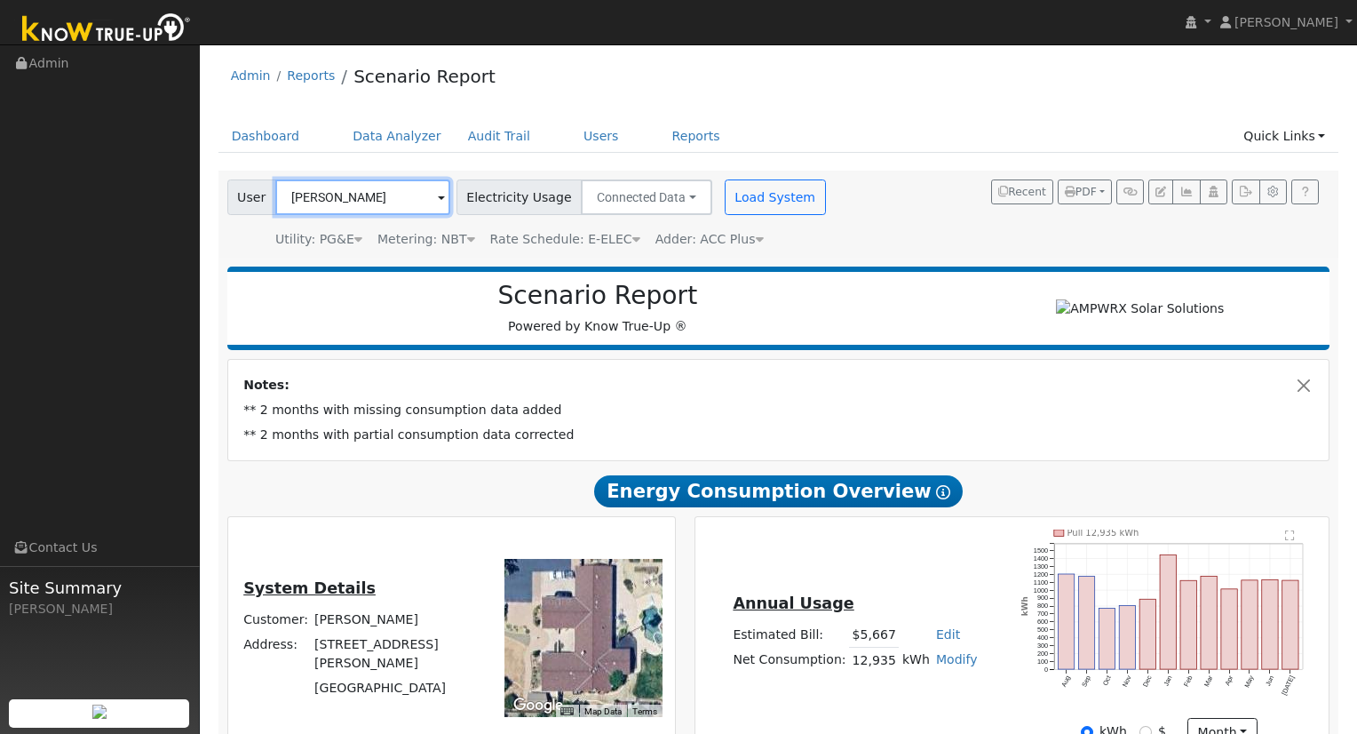
click at [383, 199] on input "[PERSON_NAME]" at bounding box center [362, 197] width 175 height 36
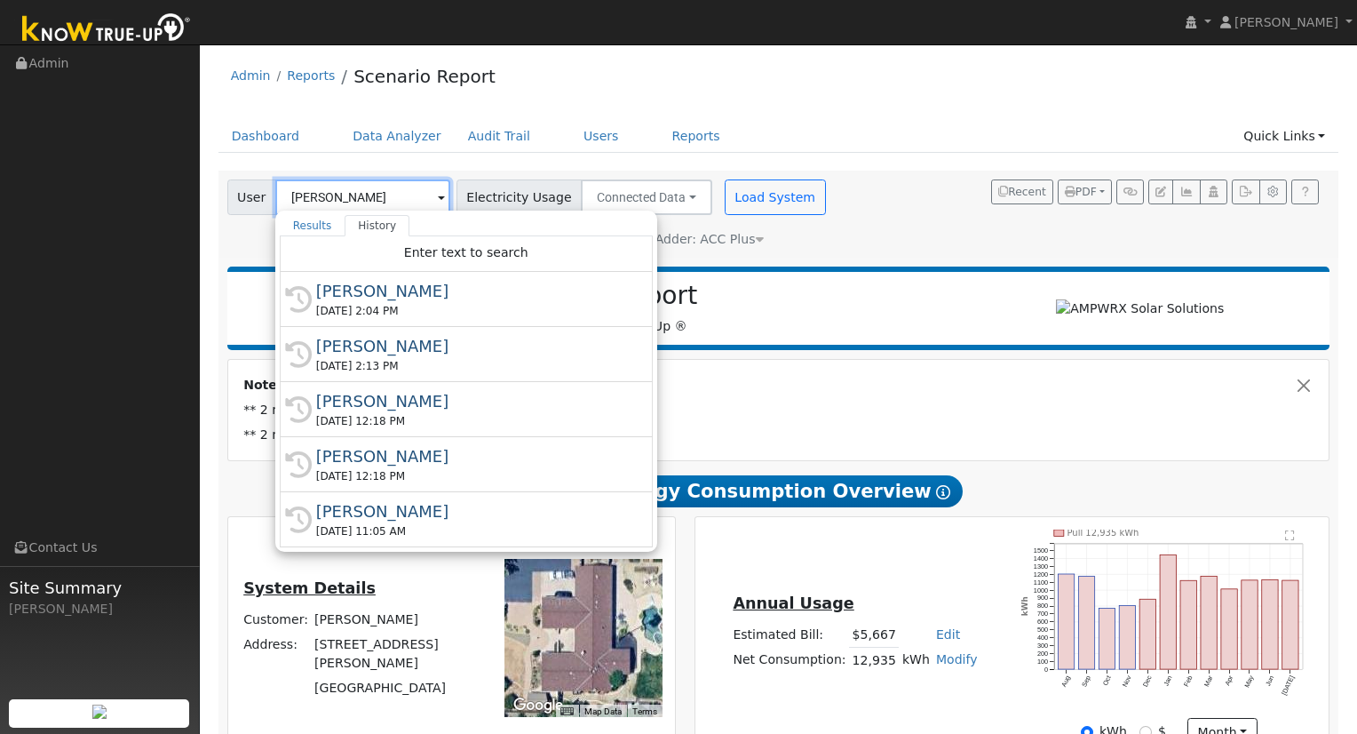
click at [410, 198] on input "[PERSON_NAME]" at bounding box center [362, 197] width 175 height 36
drag, startPoint x: 363, startPoint y: 200, endPoint x: 276, endPoint y: 194, distance: 87.2
click at [277, 195] on input "[PERSON_NAME]" at bounding box center [362, 197] width 175 height 36
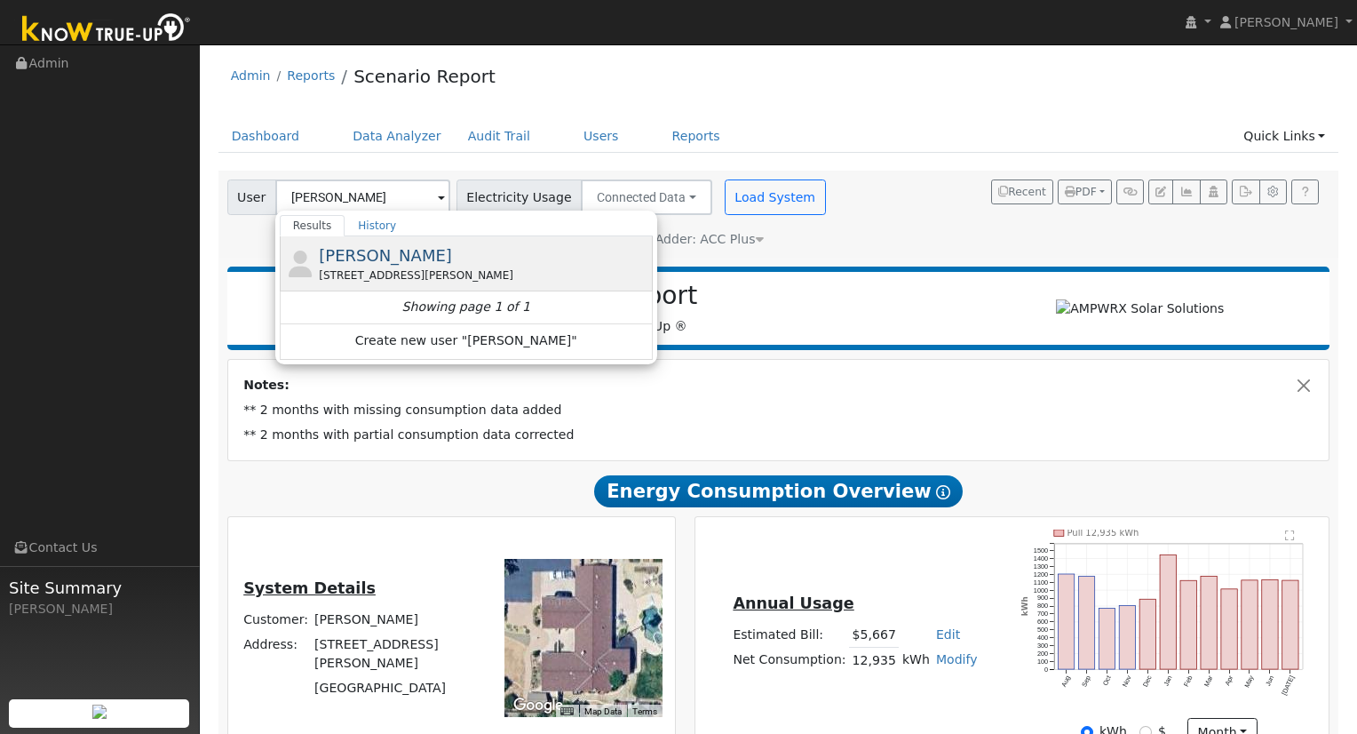
click at [373, 262] on span "[PERSON_NAME]" at bounding box center [385, 255] width 133 height 19
type input "[PERSON_NAME]"
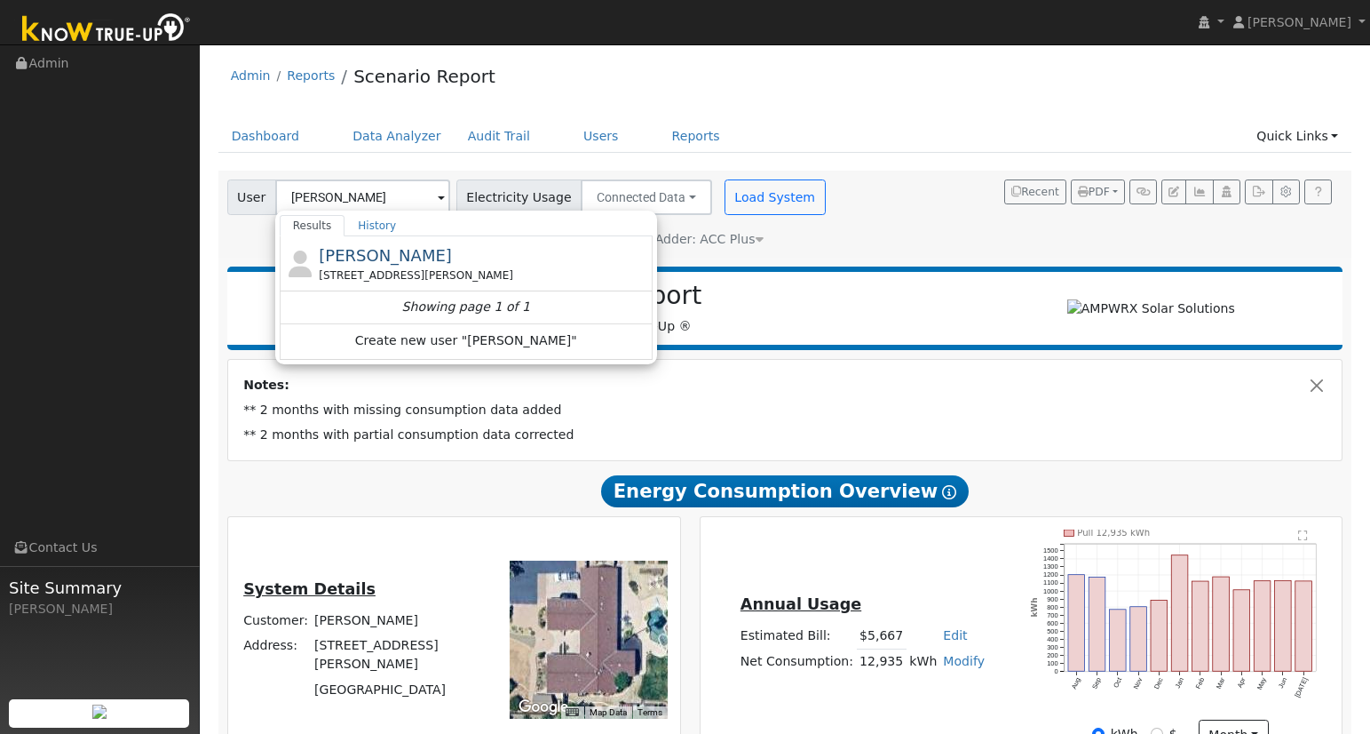
type input "Pacific Gas & Electric"
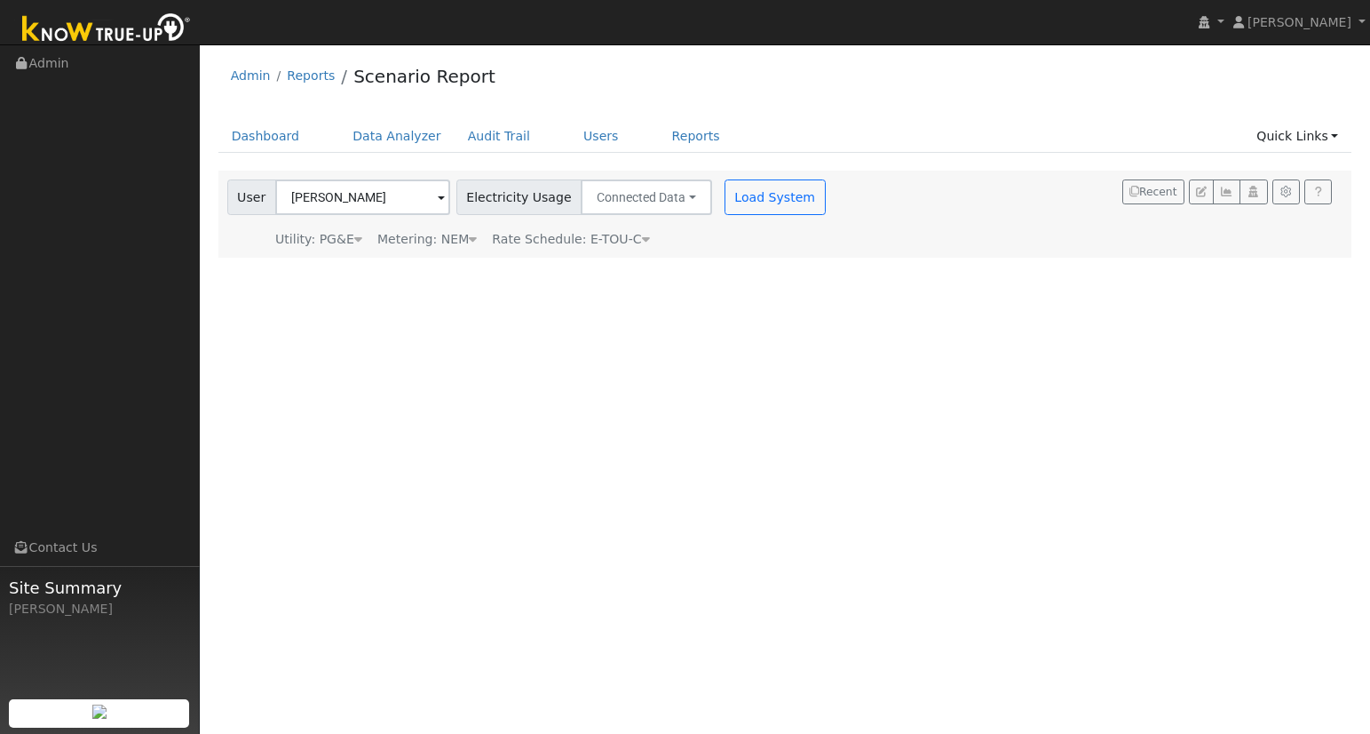
click at [462, 242] on div "Metering: NEM" at bounding box center [426, 239] width 99 height 19
click at [485, 274] on button "NEM" at bounding box center [499, 267] width 69 height 36
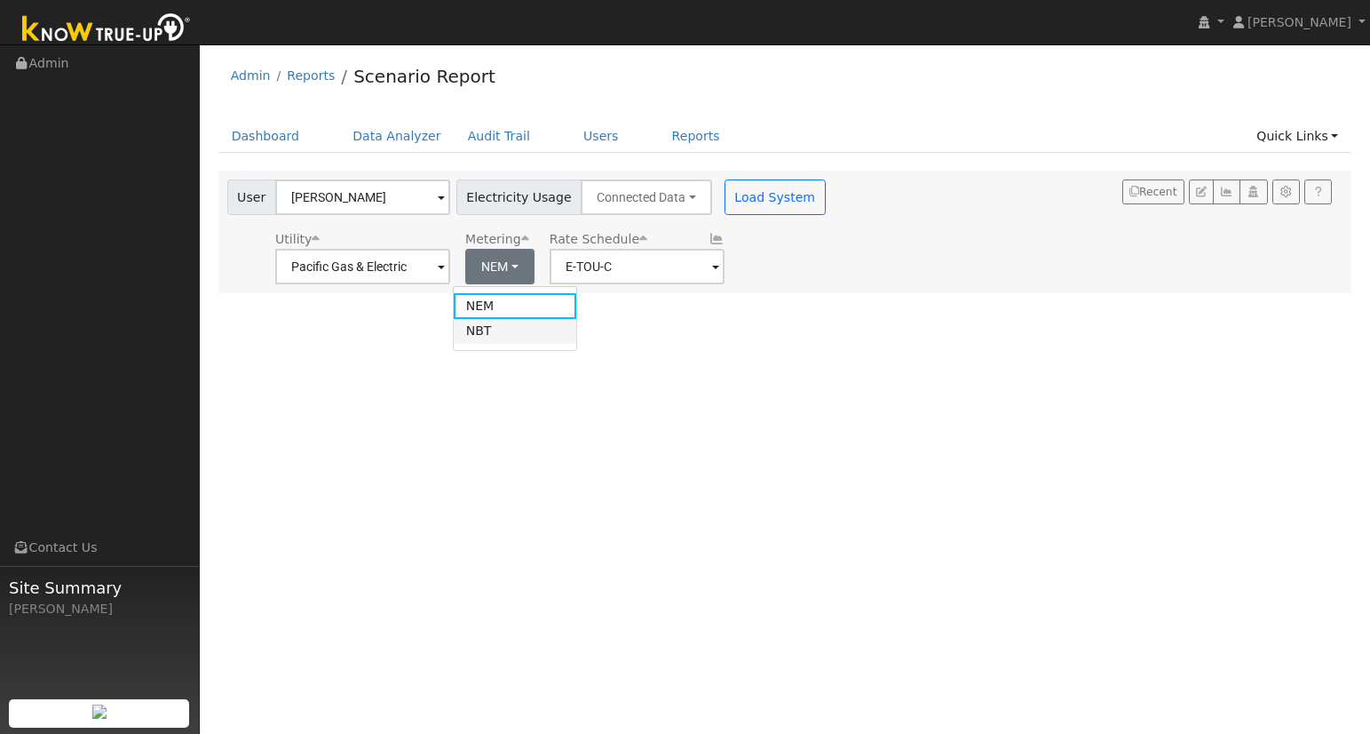
click at [489, 330] on link "NBT" at bounding box center [515, 331] width 123 height 25
type input "E-ELEC"
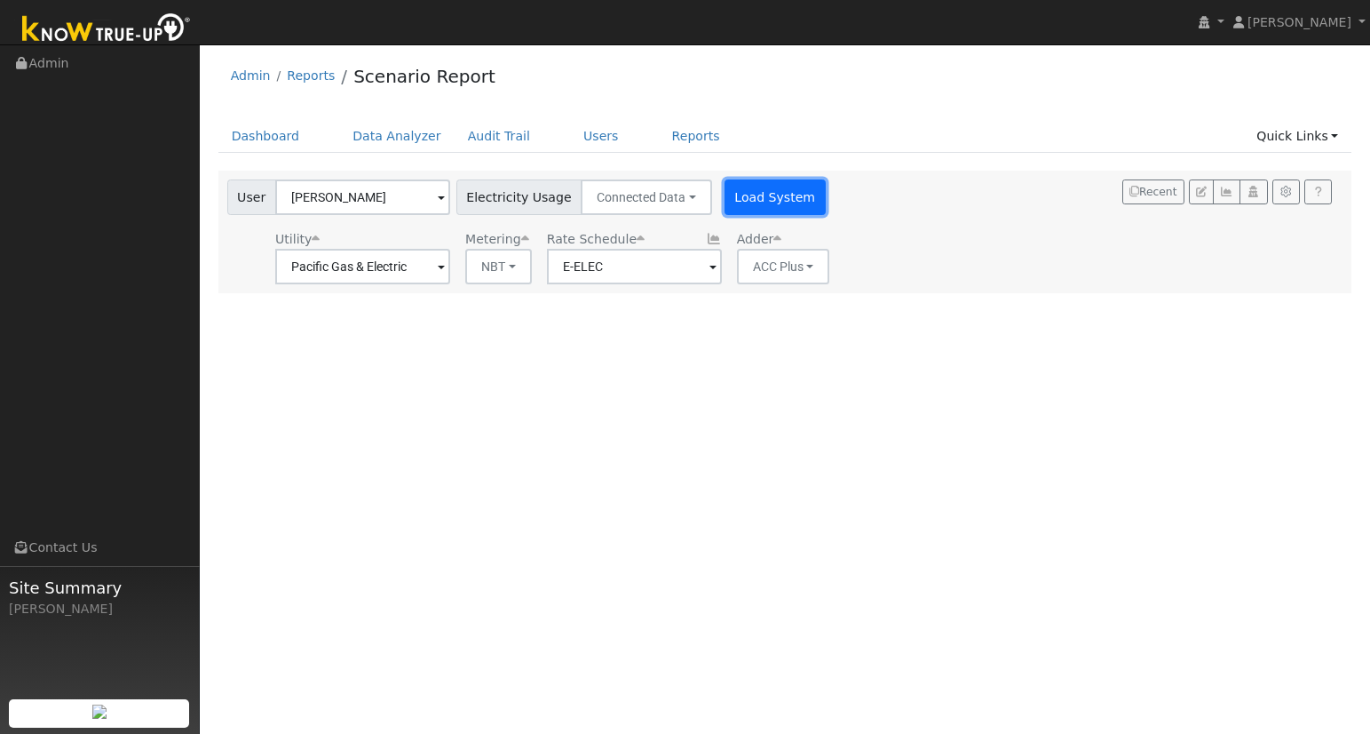
click at [759, 194] on button "Load System" at bounding box center [775, 197] width 101 height 36
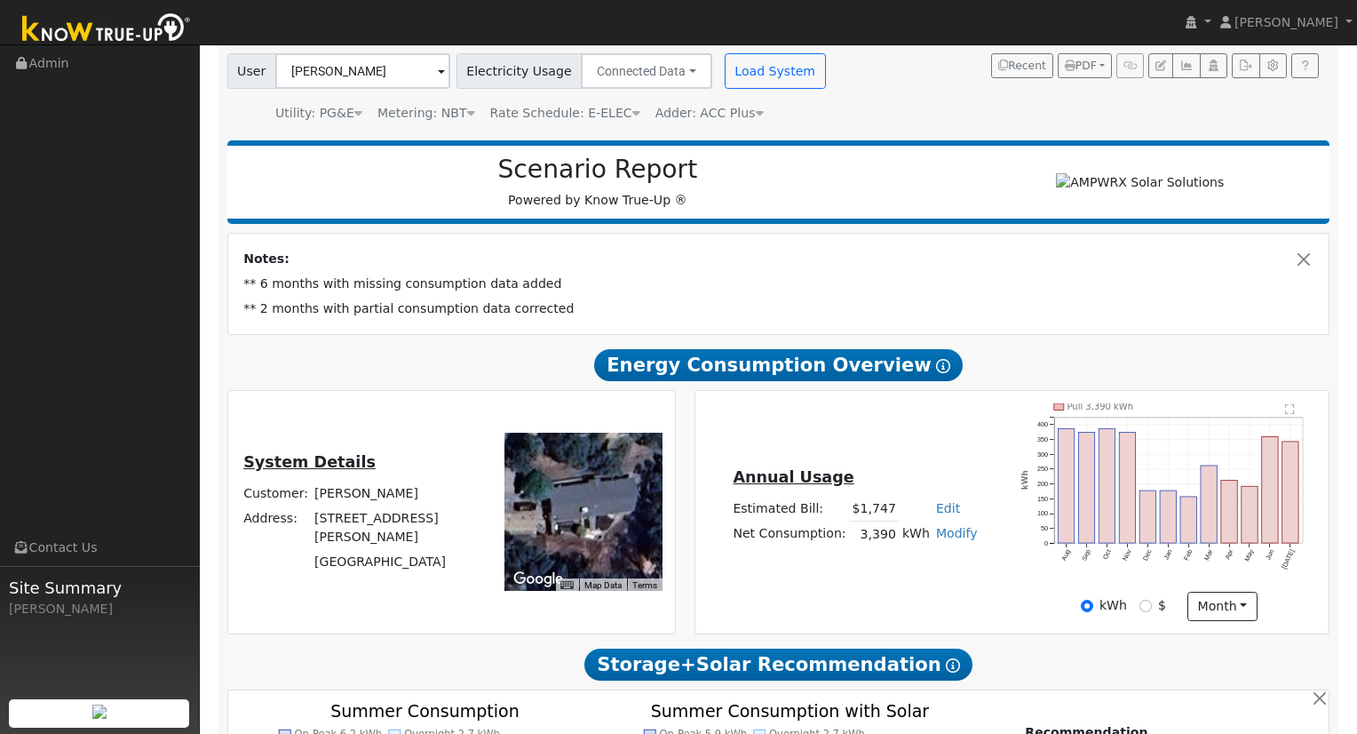
scroll to position [142, 0]
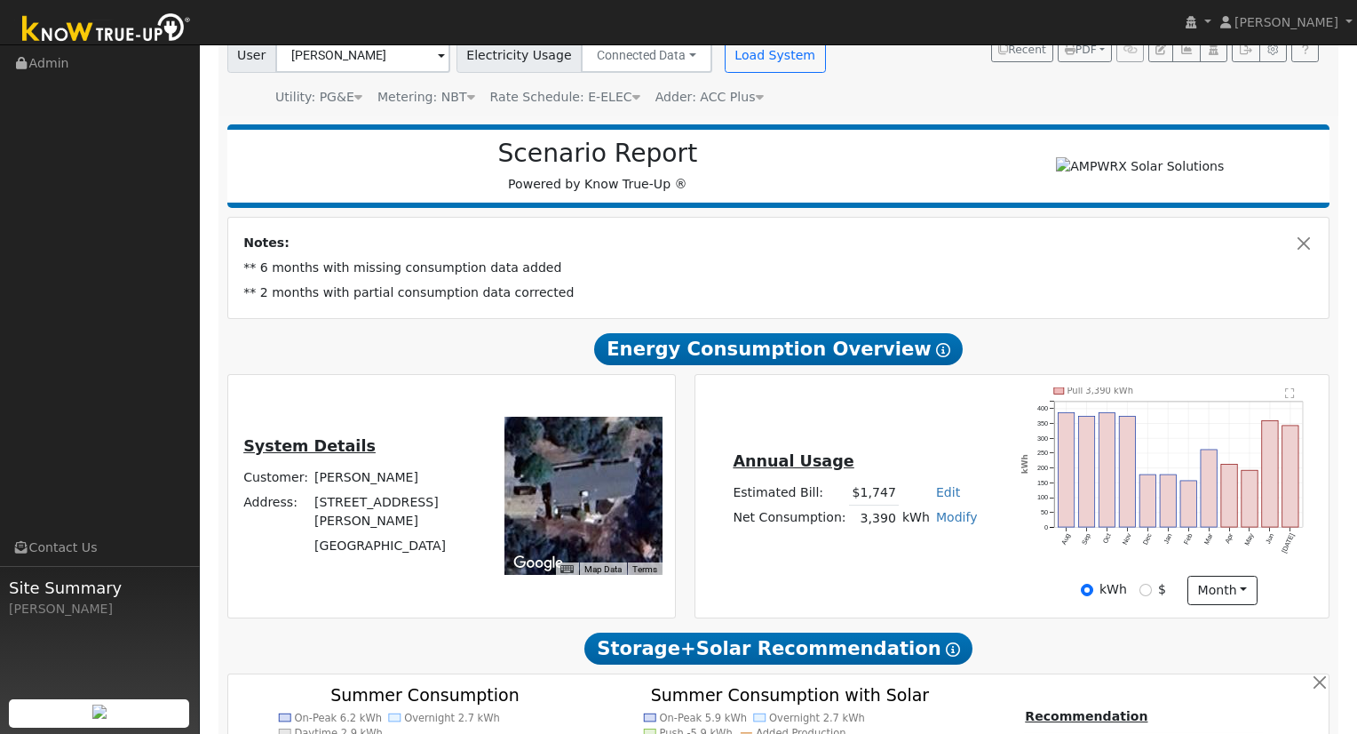
drag, startPoint x: 858, startPoint y: 531, endPoint x: 921, endPoint y: 530, distance: 63.1
click at [921, 530] on tr "Net Consumption: 3,390 kWh Modify Add Consumption Add Electric Vehicle Add Cons…" at bounding box center [855, 518] width 250 height 26
click at [892, 560] on div "Annual Usage Estimated Bill: $1,747 Edit Estimated Bill $ Annual Net Consumptio…" at bounding box center [1012, 496] width 628 height 218
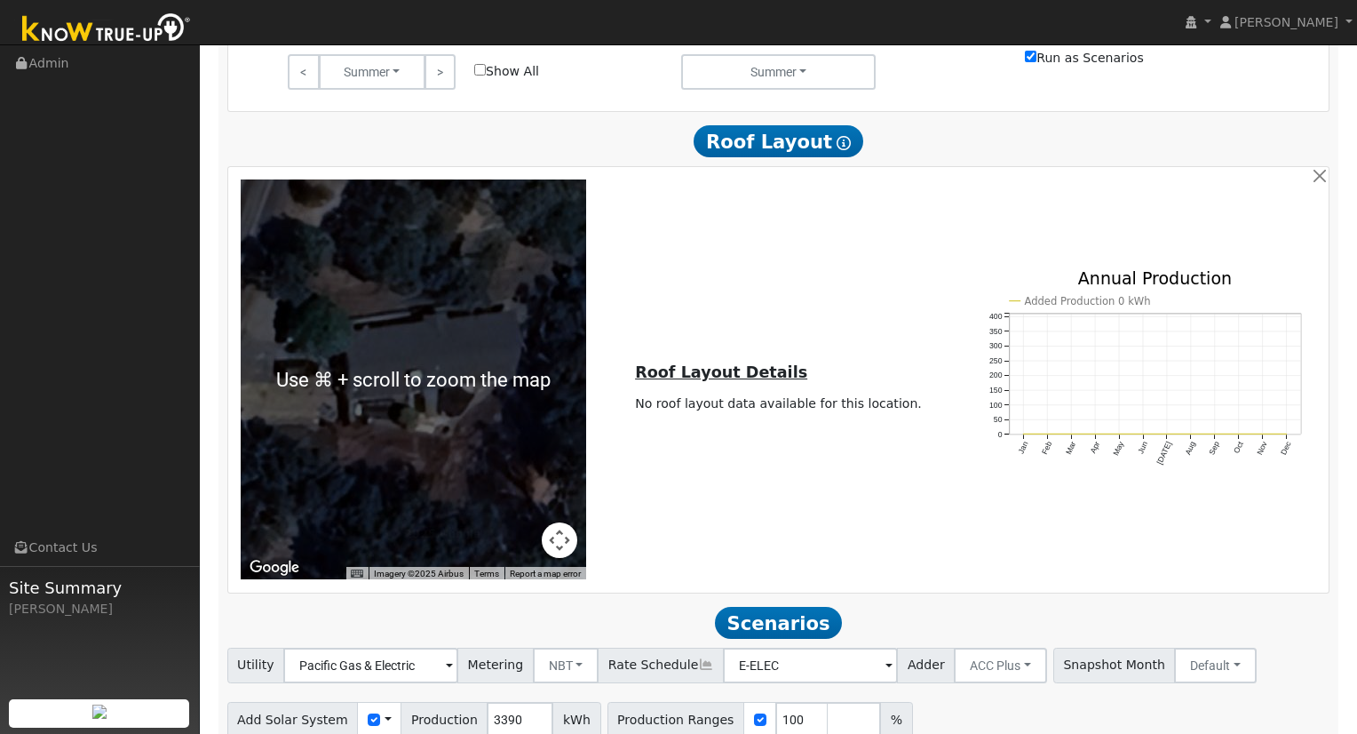
scroll to position [1079, 0]
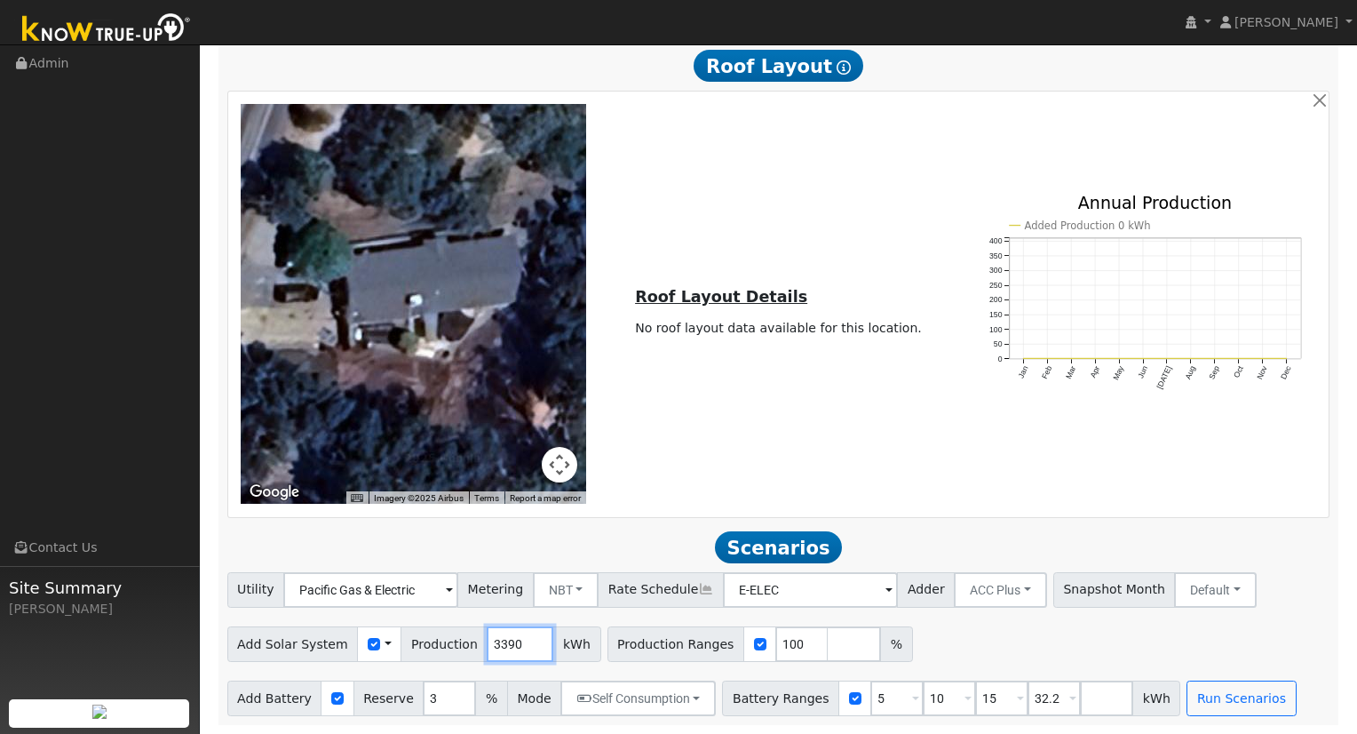
drag, startPoint x: 511, startPoint y: 646, endPoint x: 472, endPoint y: 650, distance: 38.4
click at [472, 650] on div "Add Solar System Use CSV Data Production 3390 kWh" at bounding box center [414, 644] width 374 height 36
type input "4500"
click at [779, 646] on input "100" at bounding box center [801, 644] width 53 height 36
drag, startPoint x: 780, startPoint y: 646, endPoint x: 742, endPoint y: 646, distance: 37.3
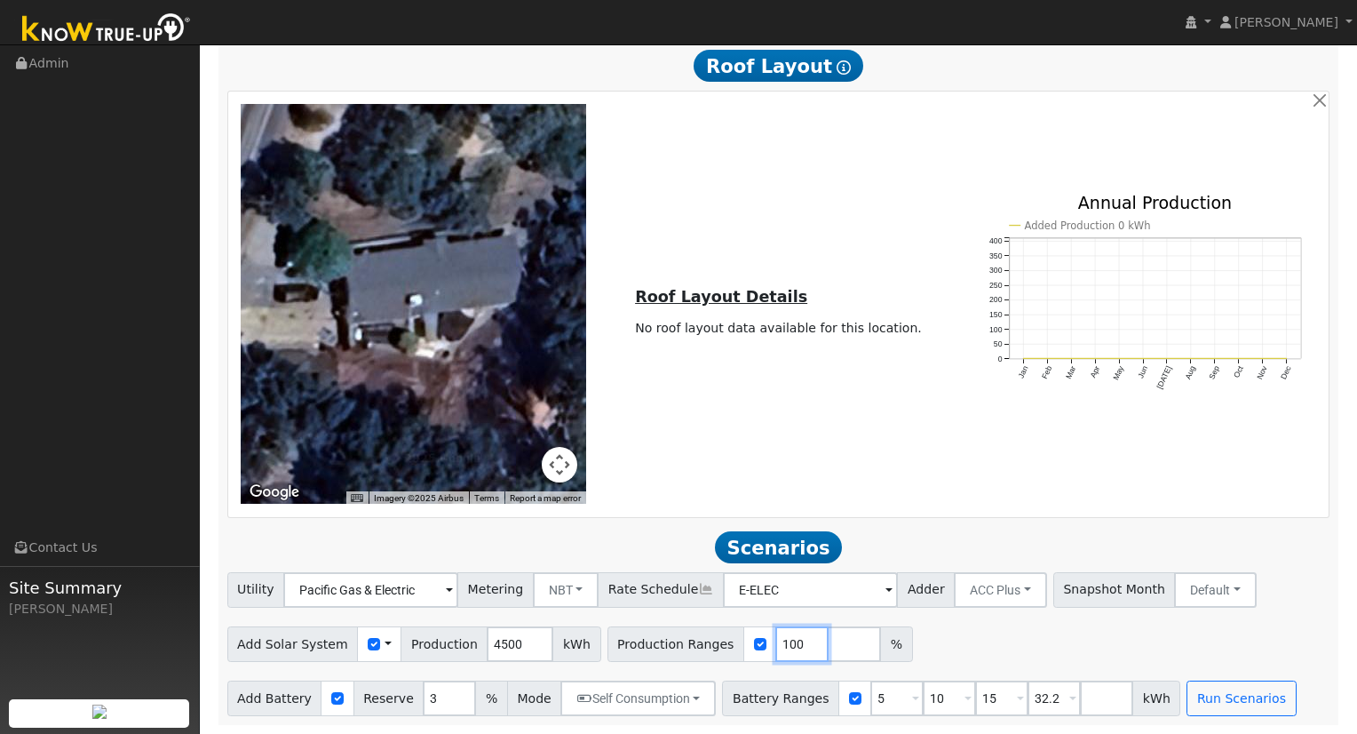
click at [742, 646] on div "Production Ranges 100 %" at bounding box center [759, 644] width 305 height 36
type input "184"
click at [1203, 696] on button "Run Scenarios" at bounding box center [1240, 698] width 109 height 36
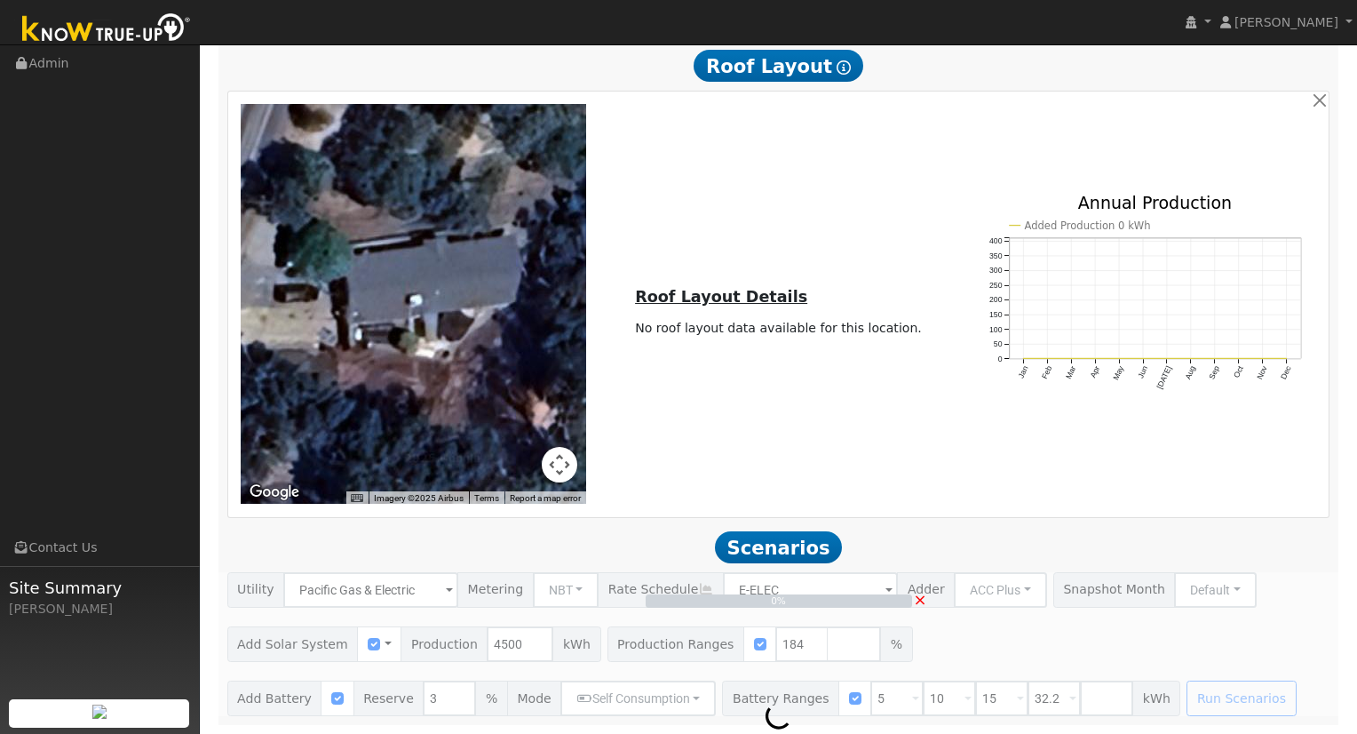
click at [1032, 694] on div "0% ×" at bounding box center [779, 644] width 1122 height 144
type input "$19,320"
type input "$6,000"
type input "$7,596"
type input "5.5"
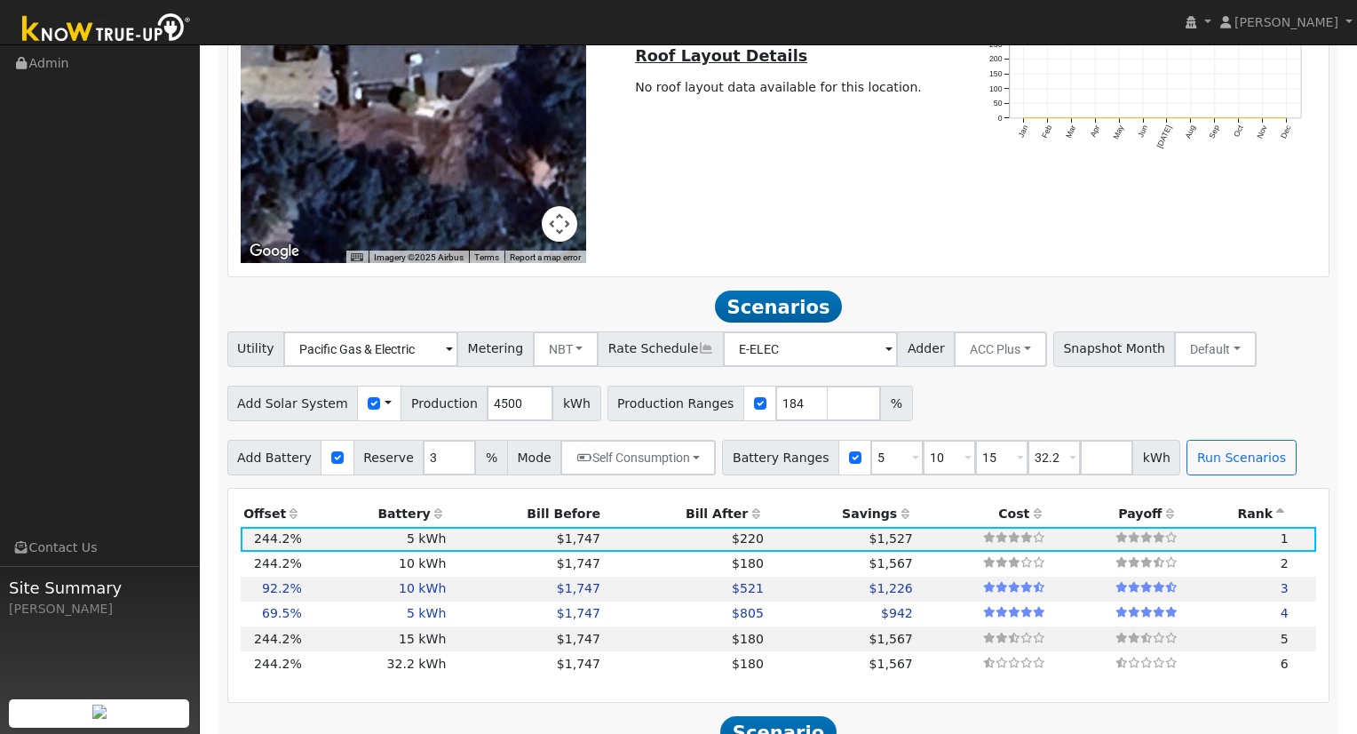
scroll to position [1302, 0]
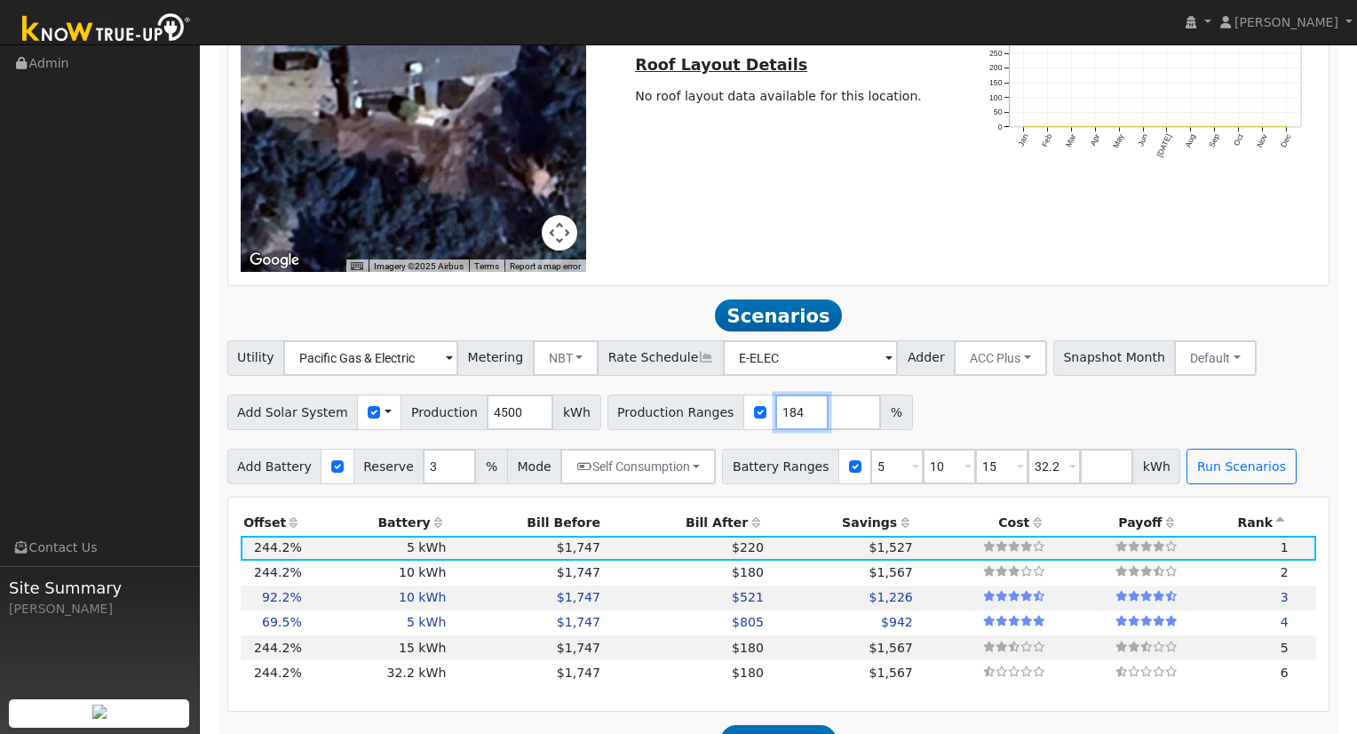
drag, startPoint x: 780, startPoint y: 420, endPoint x: 757, endPoint y: 420, distance: 23.1
click at [775, 421] on input "184" at bounding box center [801, 412] width 53 height 36
type input "100"
click at [979, 423] on div "Add Solar System Use CSV Data Production 4500 kWh Production Ranges 100 %" at bounding box center [778, 409] width 1109 height 42
click at [1217, 475] on button "Run Scenarios" at bounding box center [1240, 466] width 109 height 36
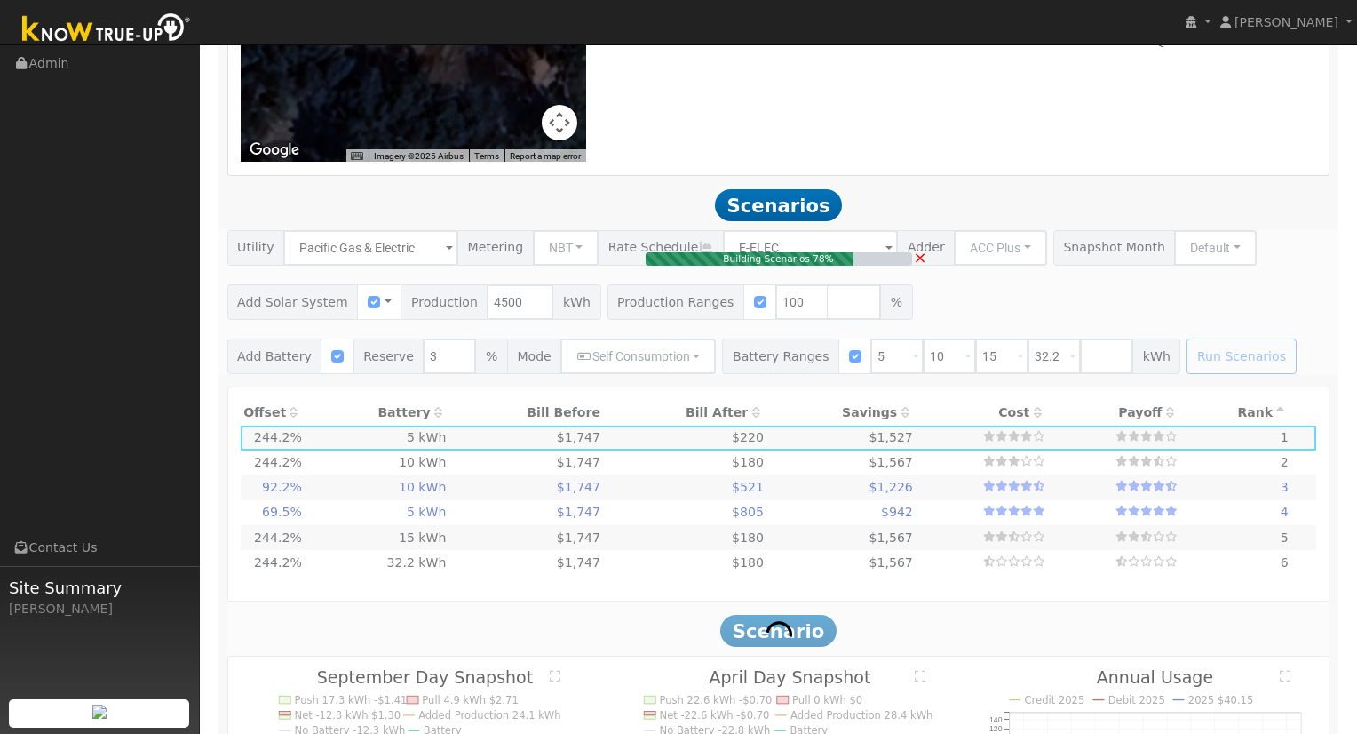
scroll to position [1449, 0]
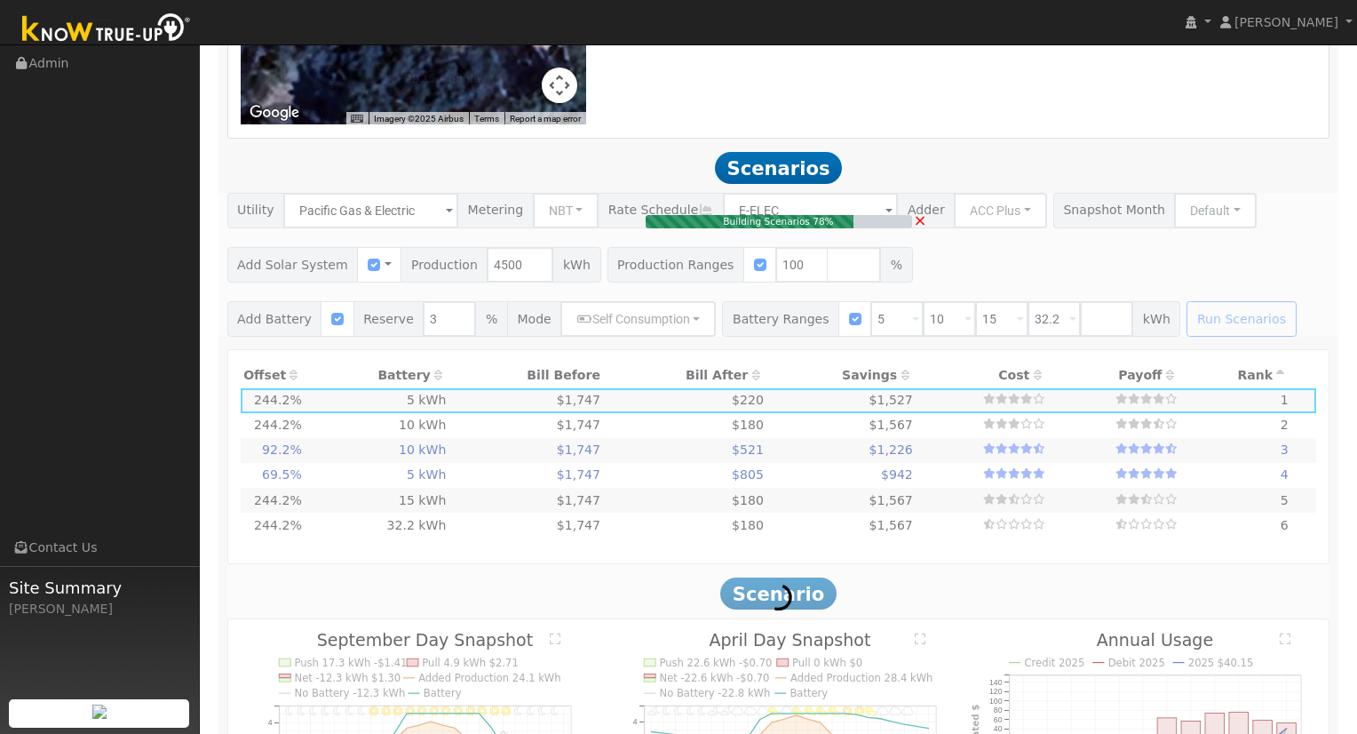
type input "$10,500"
type input "$12,000"
type input "$6,750"
type input "3.0"
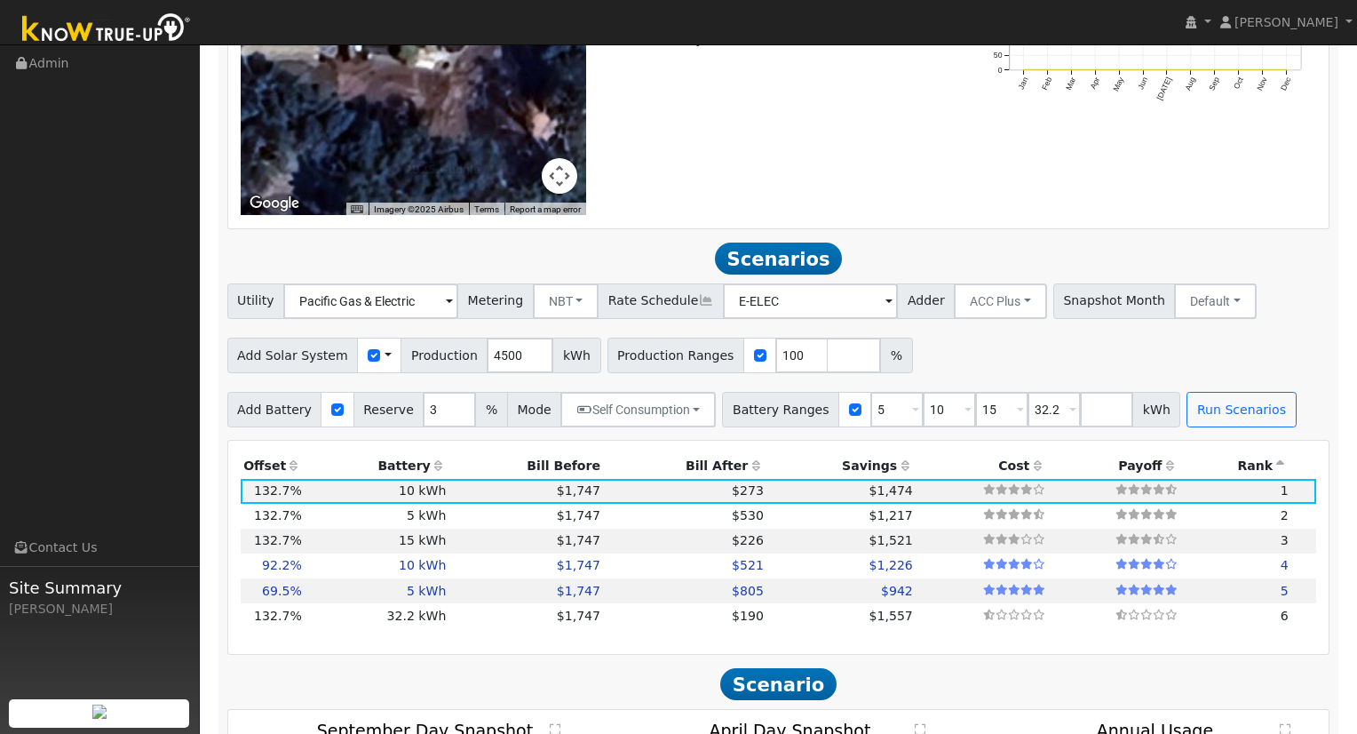
scroll to position [1004, 0]
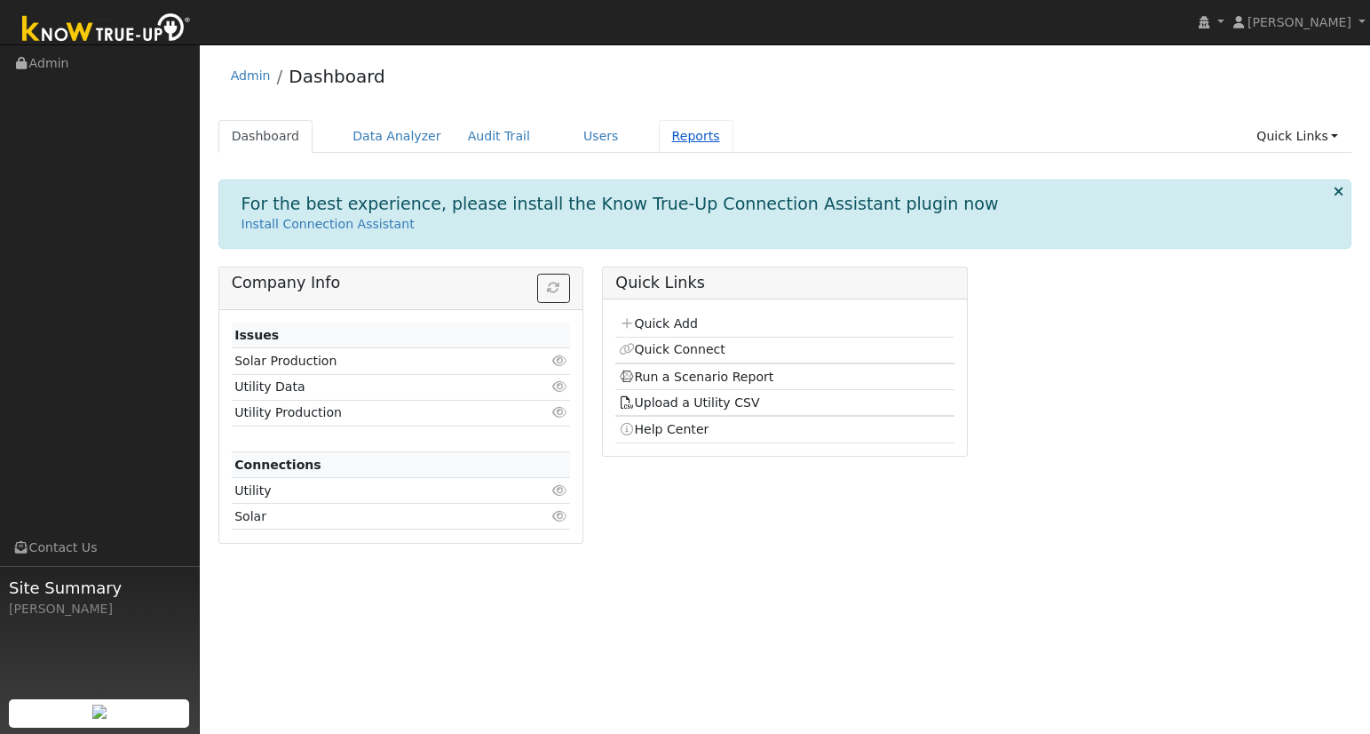
click at [670, 140] on link "Reports" at bounding box center [696, 136] width 75 height 33
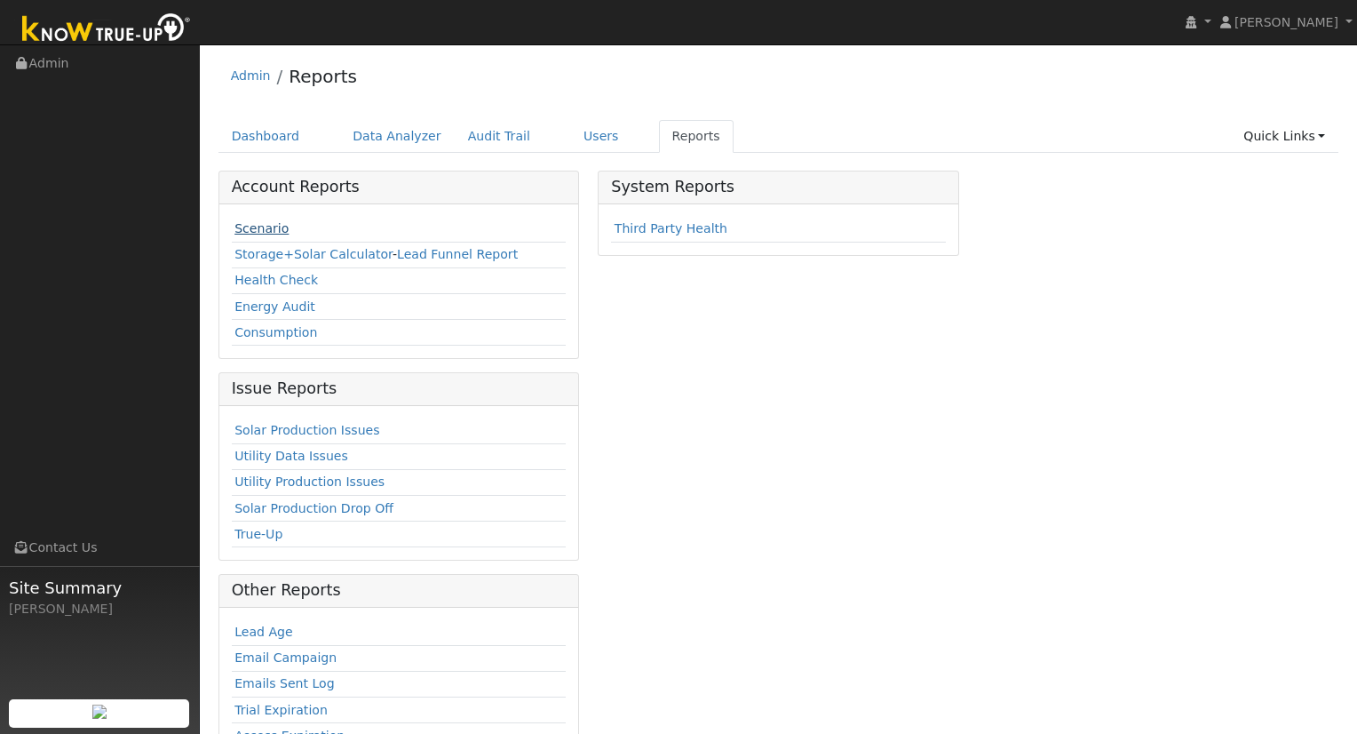
click at [259, 224] on link "Scenario" at bounding box center [261, 228] width 54 height 14
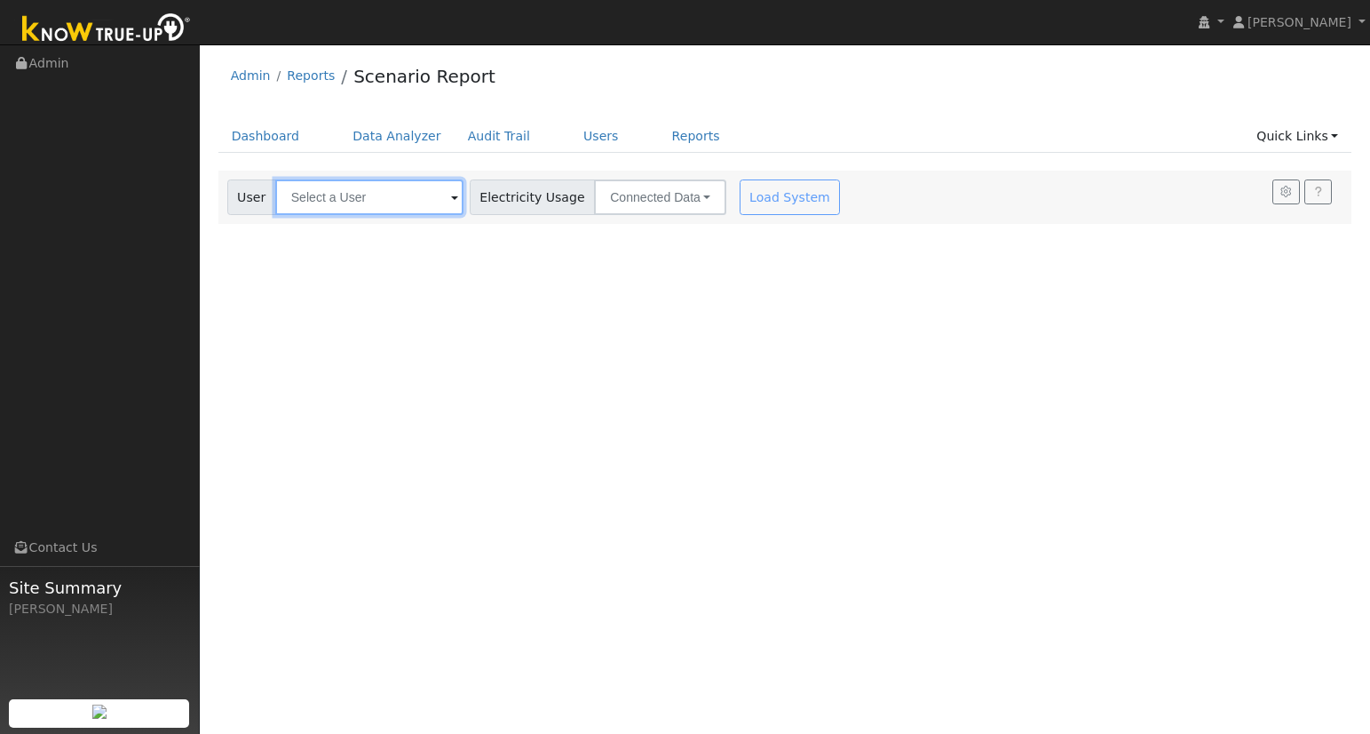
click at [348, 202] on input "text" at bounding box center [369, 197] width 188 height 36
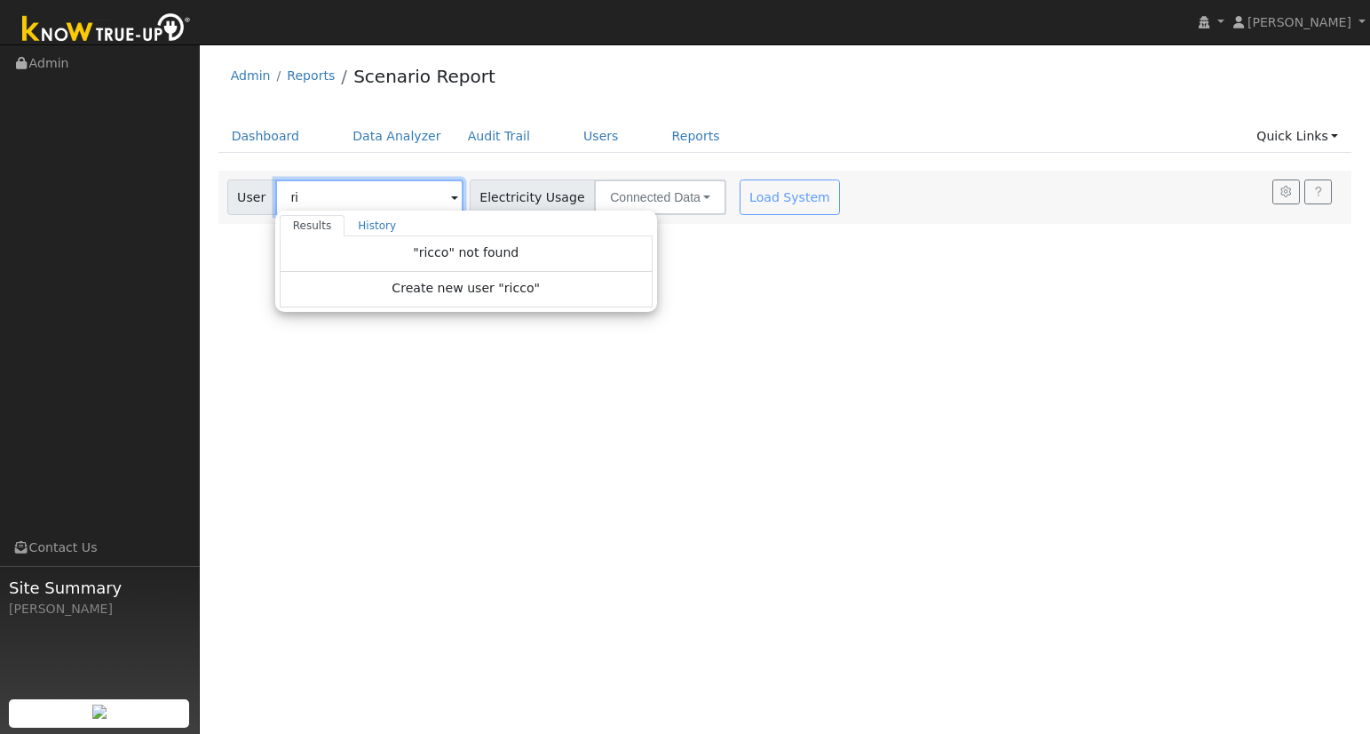
type input "r"
type input "a"
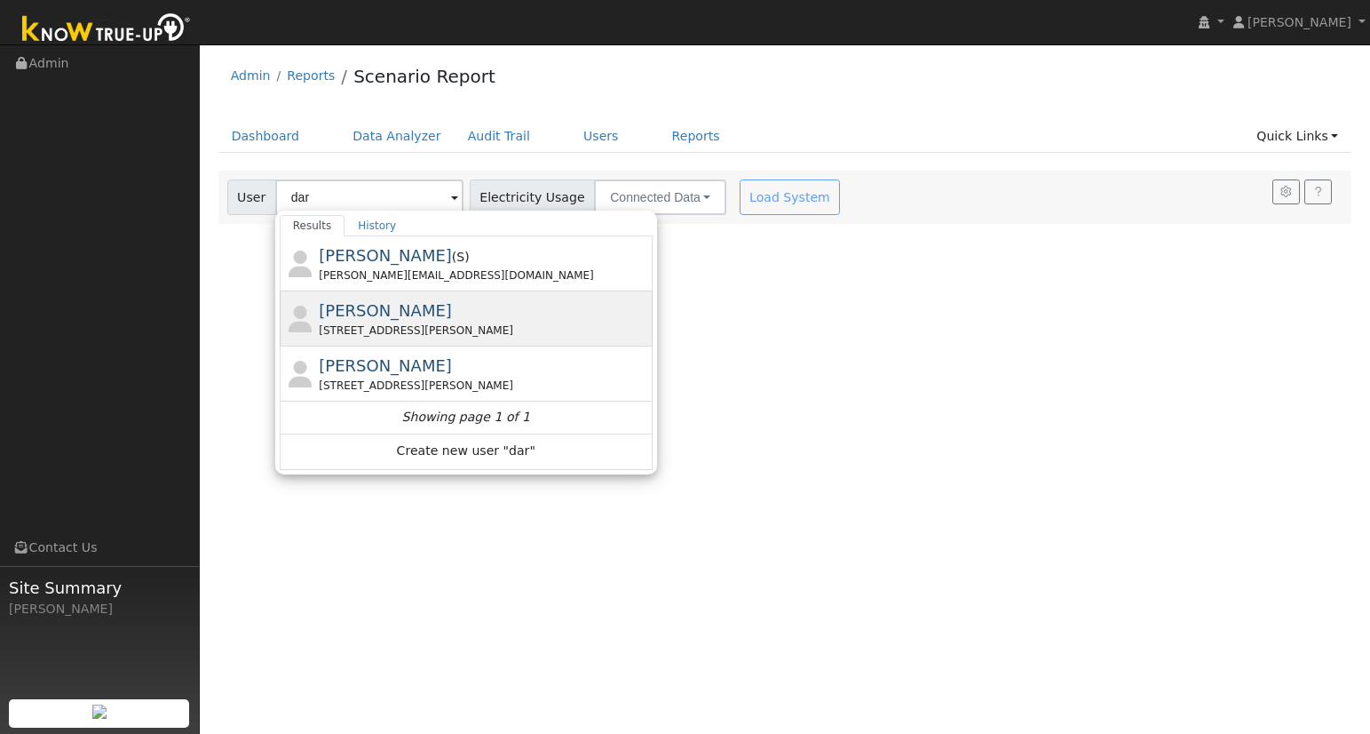
click at [398, 301] on span "[PERSON_NAME]" at bounding box center [385, 310] width 133 height 19
type input "[PERSON_NAME]"
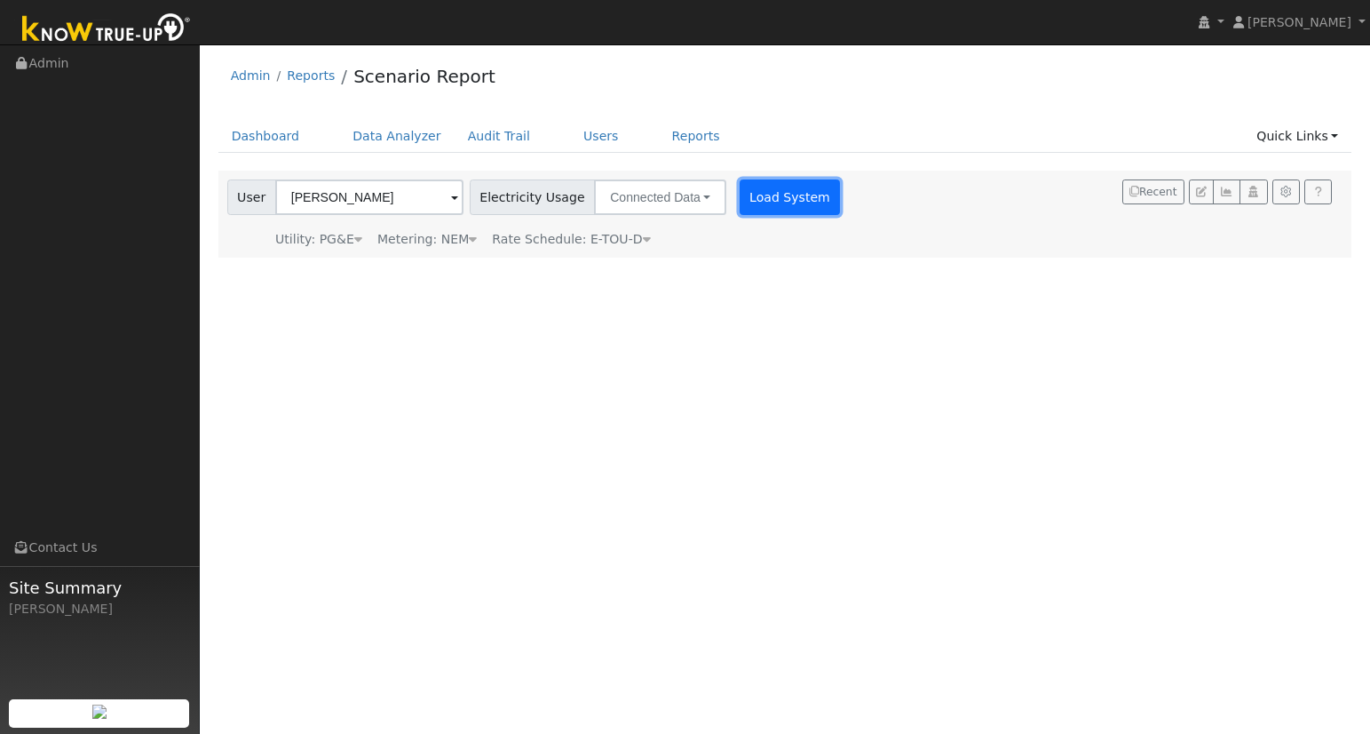
click at [742, 194] on button "Load System" at bounding box center [790, 197] width 101 height 36
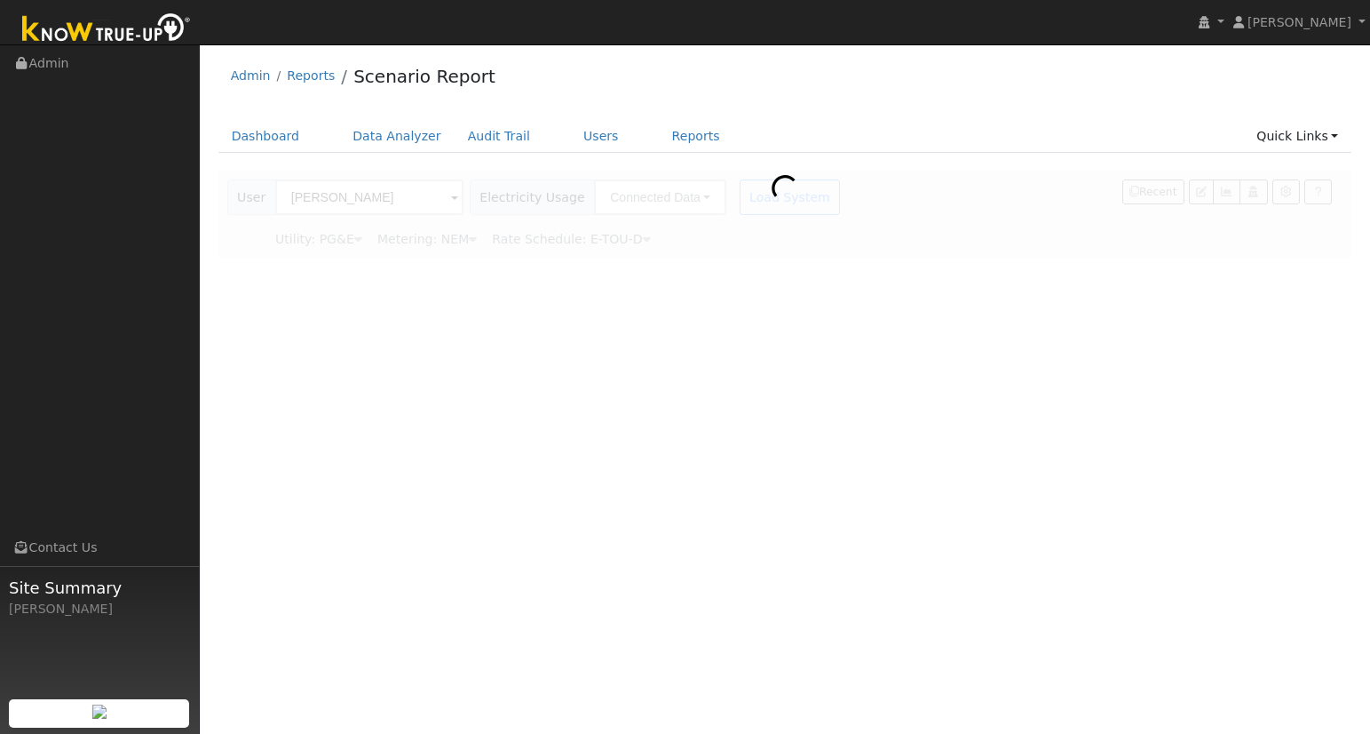
click at [444, 242] on div at bounding box center [785, 214] width 1134 height 87
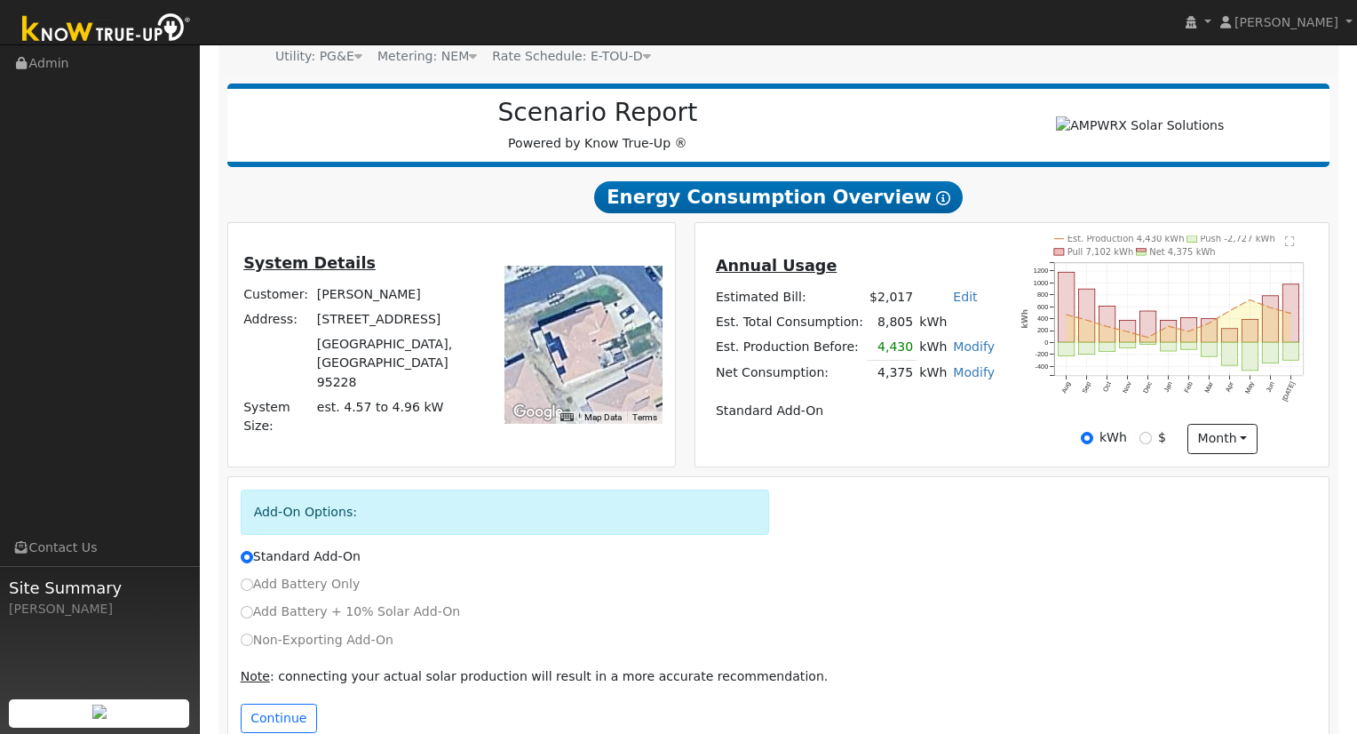
scroll to position [230, 0]
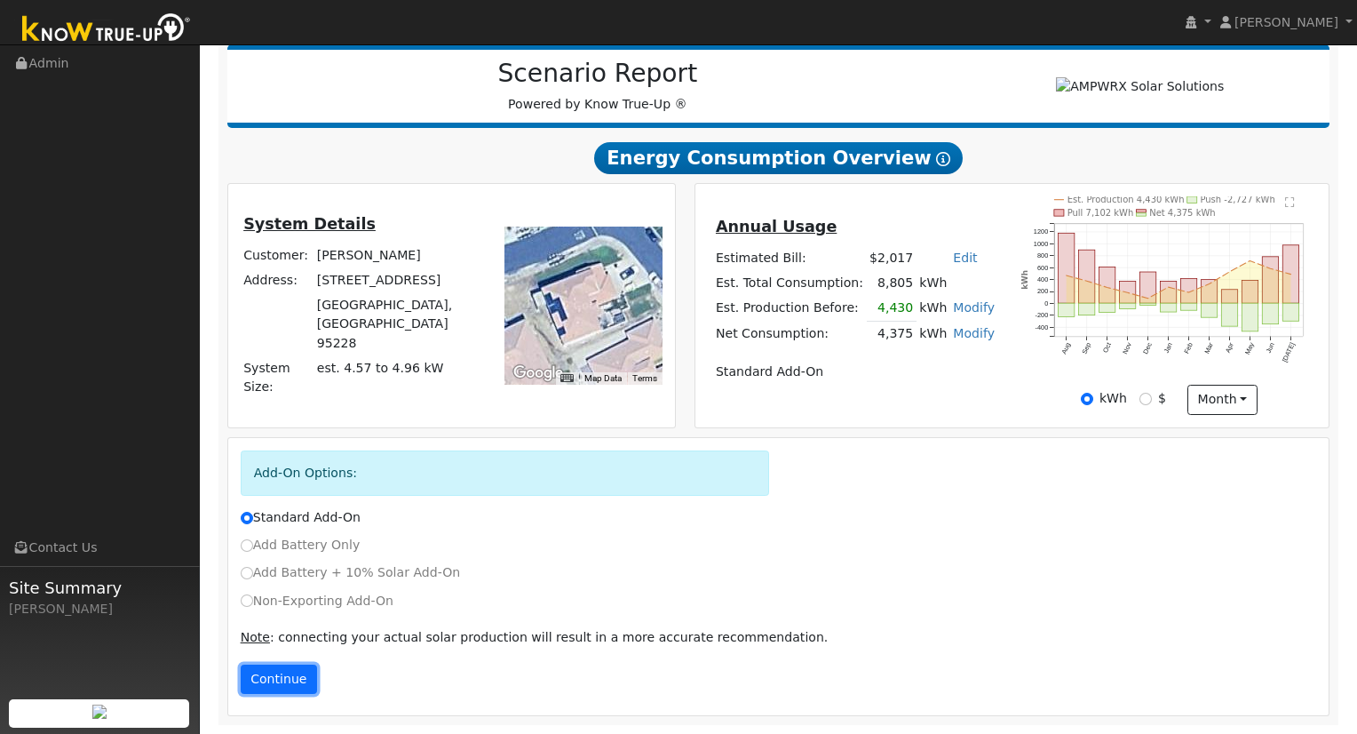
click at [271, 676] on button "Continue" at bounding box center [279, 679] width 76 height 30
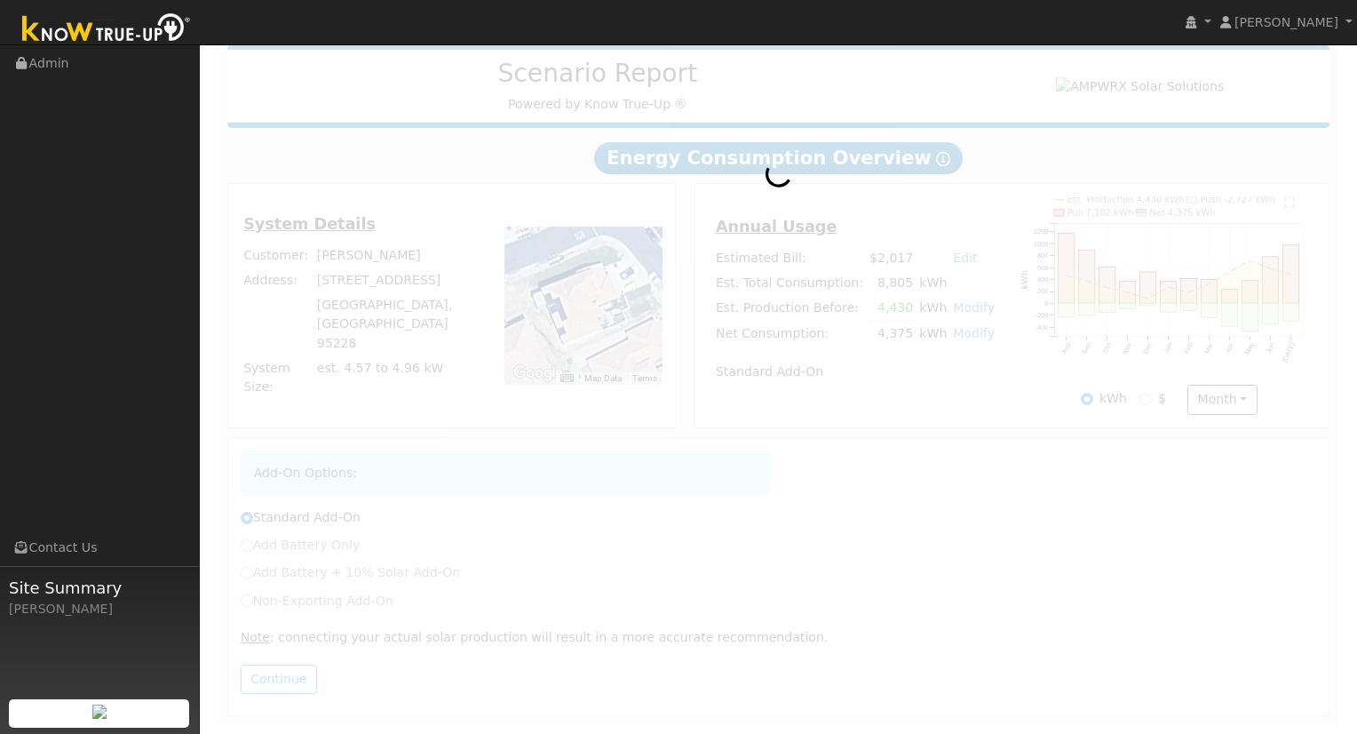
drag, startPoint x: 889, startPoint y: 335, endPoint x: 922, endPoint y: 336, distance: 32.9
click at [922, 336] on div at bounding box center [778, 380] width 1121 height 689
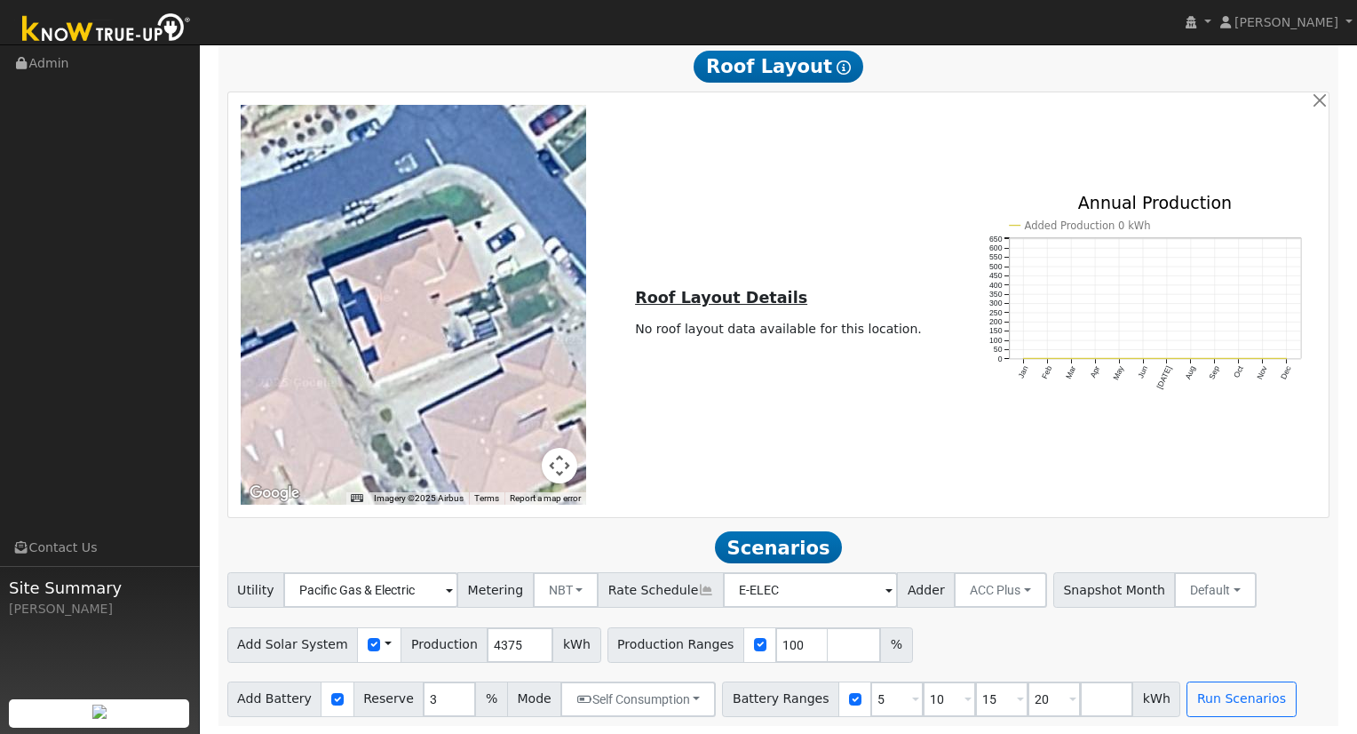
scroll to position [1173, 0]
click at [1210, 690] on button "Run Scenarios" at bounding box center [1240, 698] width 109 height 36
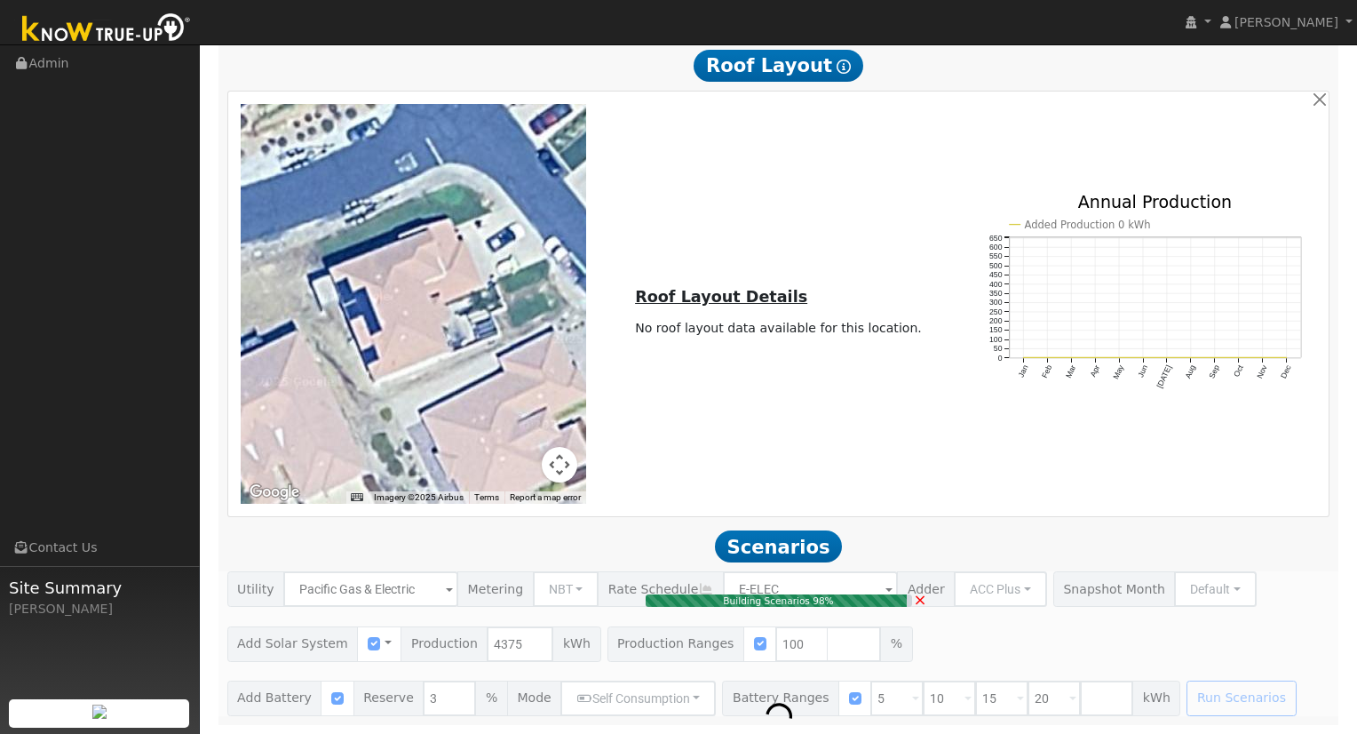
type input "2.9"
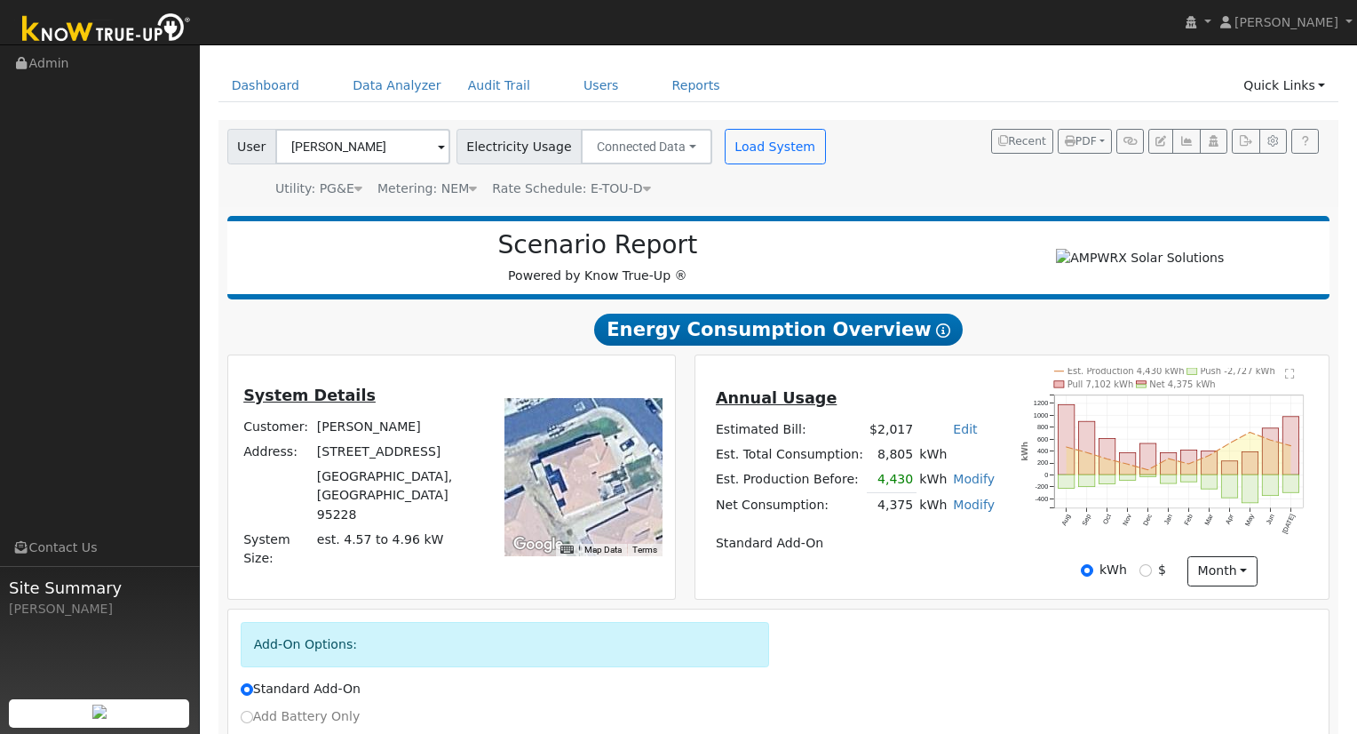
scroll to position [142, 0]
